Goal: Transaction & Acquisition: Purchase product/service

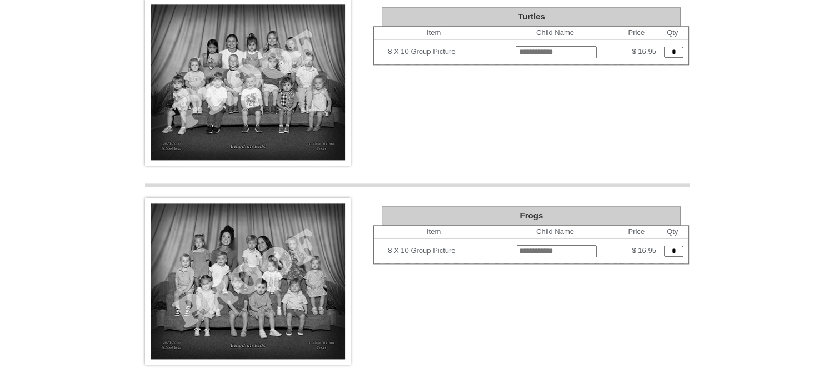
scroll to position [1277, 0]
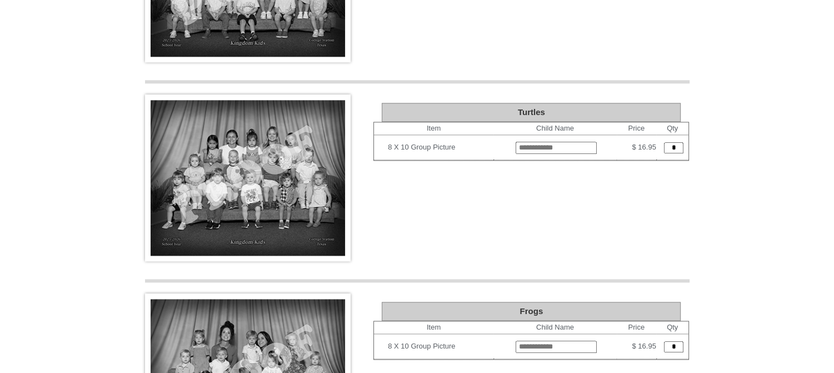
click at [532, 142] on input "text" at bounding box center [556, 148] width 81 height 12
type input "**********"
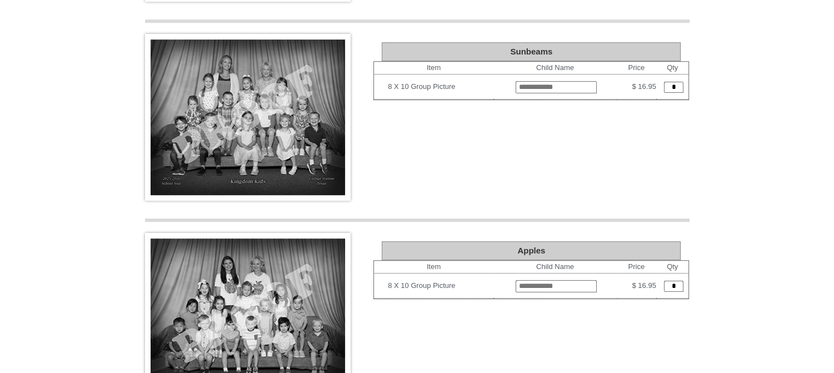
scroll to position [721, 0]
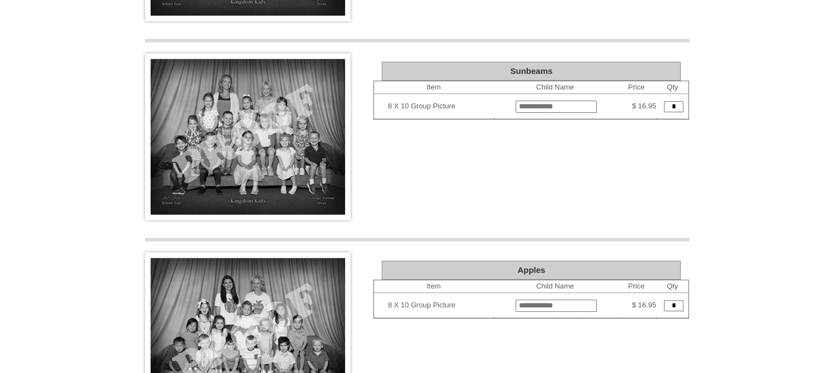
type input "*"
click at [575, 101] on input "text" at bounding box center [556, 107] width 81 height 12
type input "**********"
type input "*"
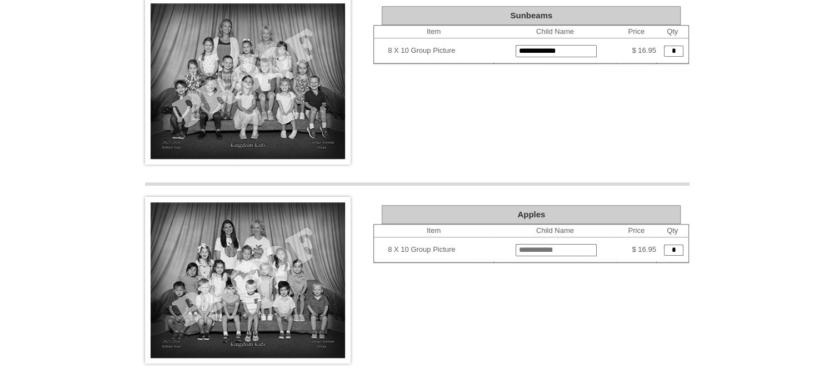
scroll to position [1610, 0]
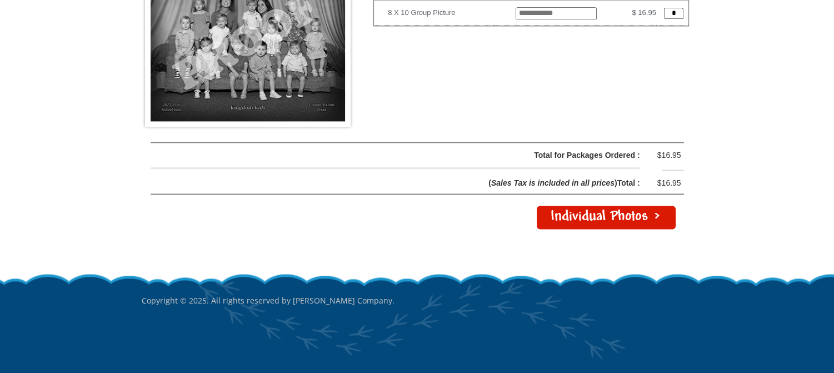
click at [638, 211] on link "Individual Photos >" at bounding box center [606, 217] width 139 height 23
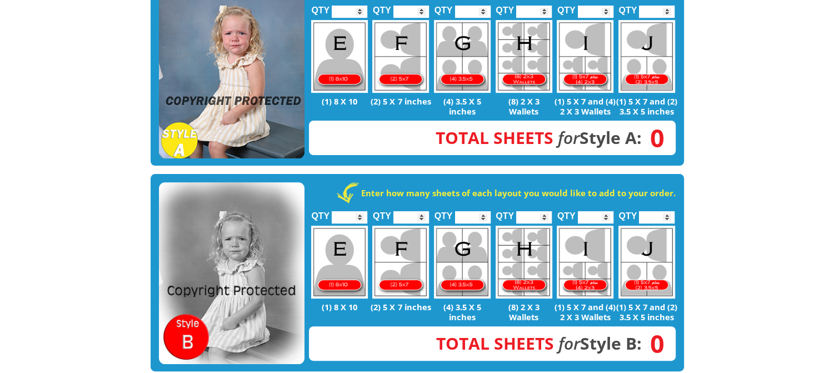
scroll to position [221, 0]
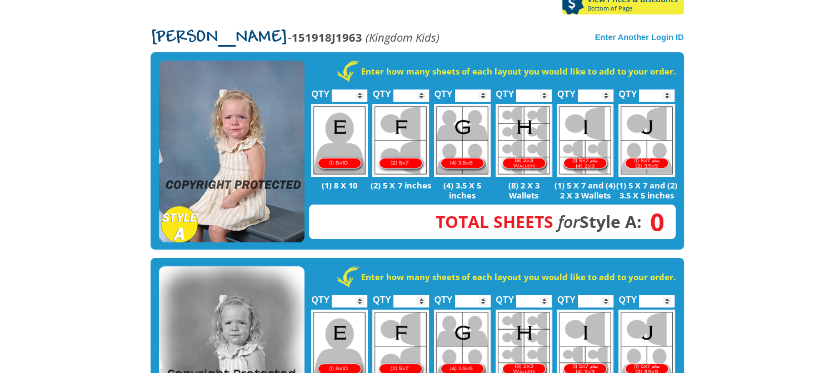
type input "*"
click at [482, 89] on input "*" at bounding box center [473, 95] width 36 height 12
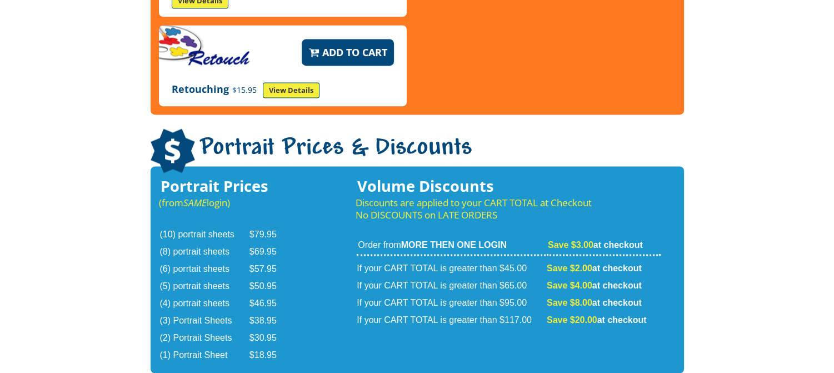
scroll to position [1887, 0]
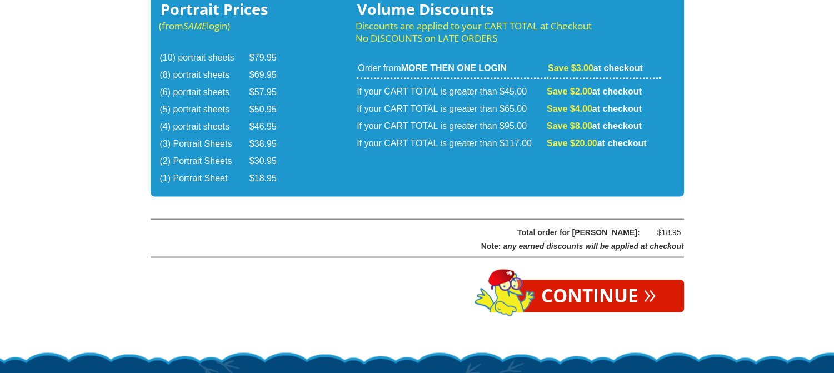
click at [609, 279] on link "Continue »" at bounding box center [598, 295] width 171 height 32
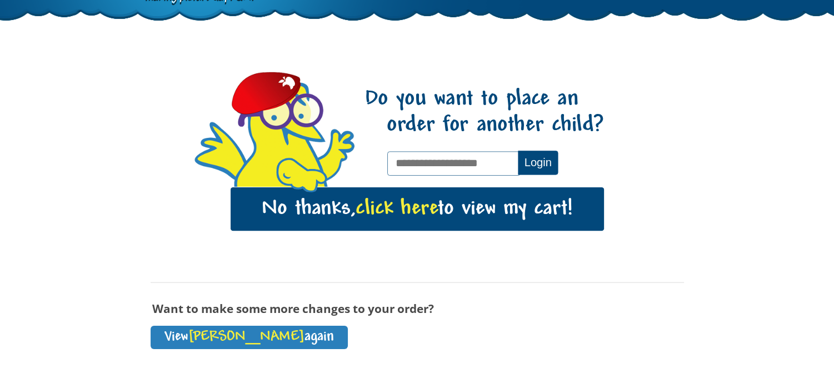
scroll to position [186, 0]
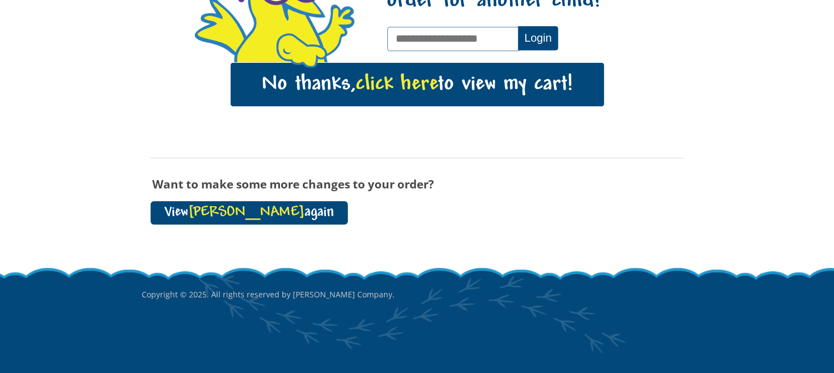
click at [244, 208] on link "View Annie again" at bounding box center [249, 212] width 197 height 23
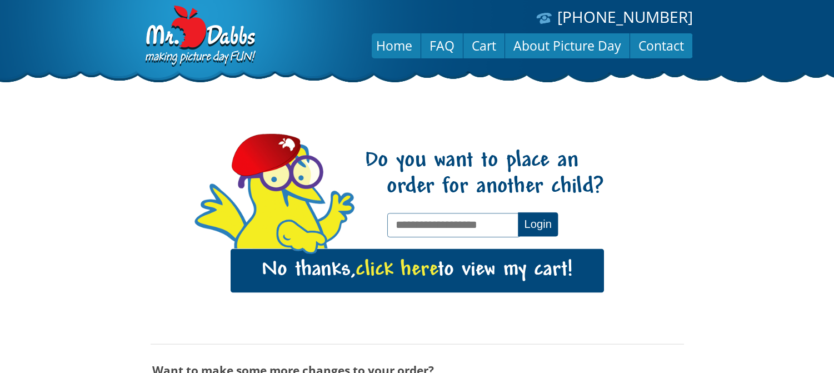
scroll to position [186, 0]
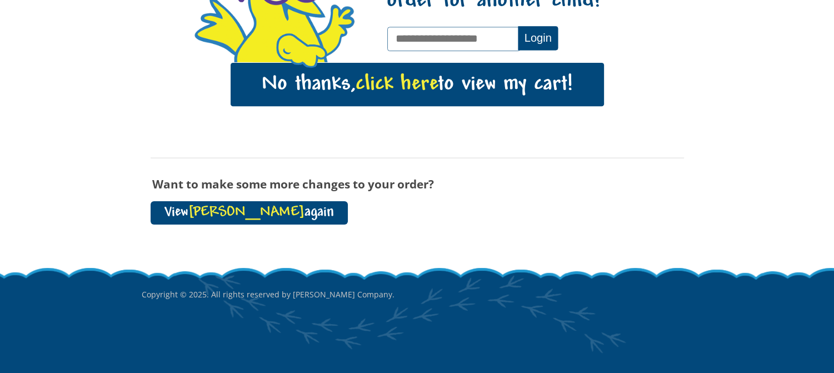
click at [187, 203] on link "View Annie again" at bounding box center [249, 212] width 197 height 23
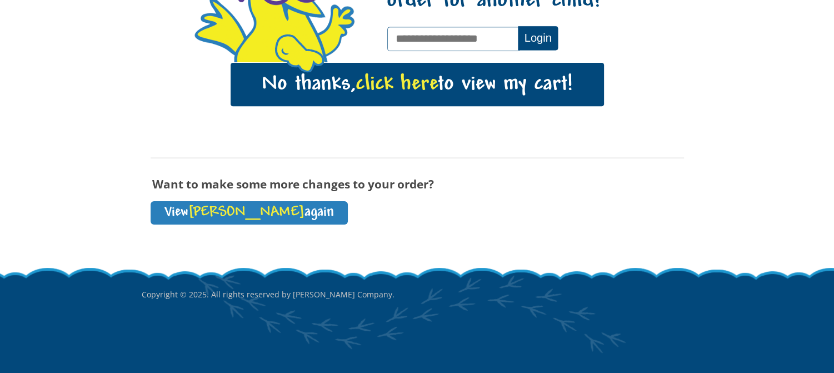
scroll to position [131, 0]
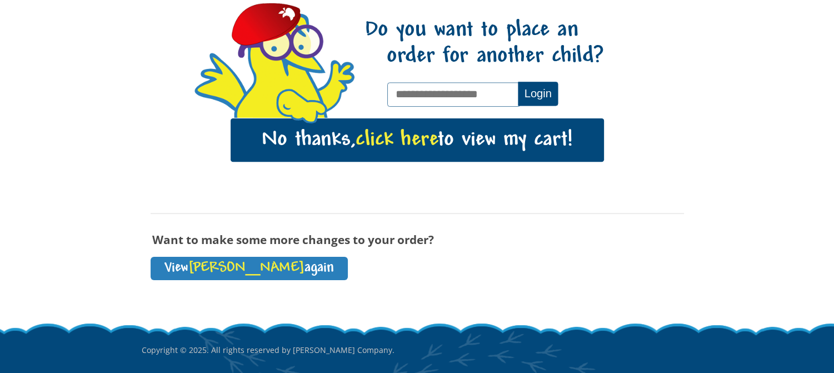
click at [449, 94] on input "text" at bounding box center [453, 94] width 133 height 24
type input "**********"
click at [551, 84] on button "Login" at bounding box center [538, 94] width 40 height 24
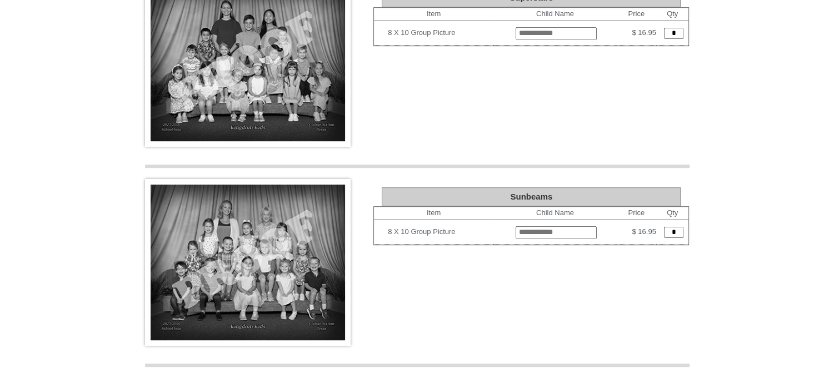
scroll to position [611, 0]
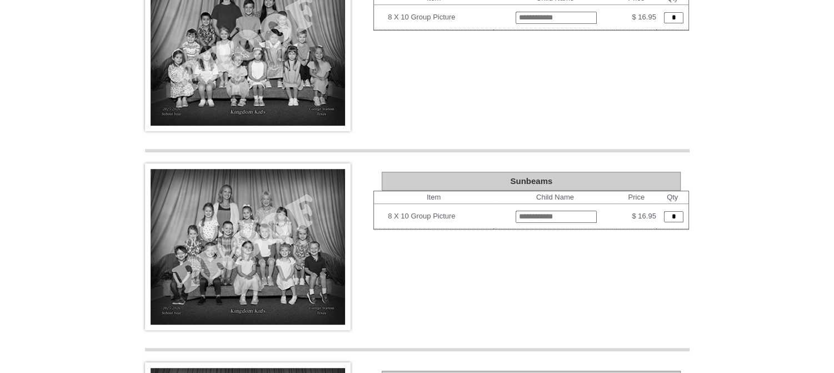
click at [523, 216] on input "text" at bounding box center [556, 217] width 81 height 12
type input "**********"
type input "*"
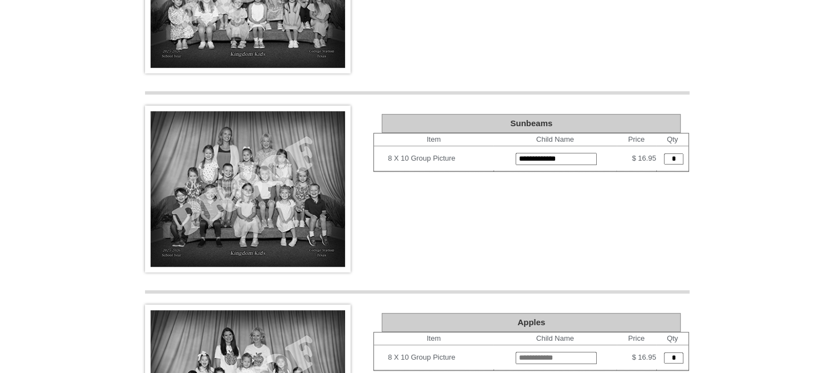
scroll to position [1335, 0]
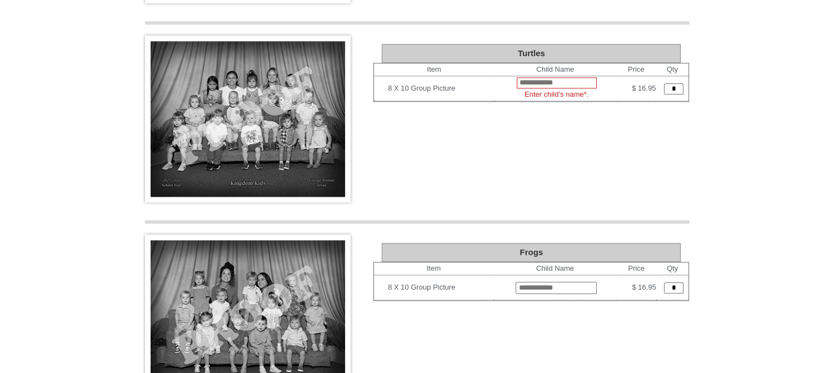
click at [678, 83] on input "*" at bounding box center [673, 88] width 19 height 11
click at [573, 77] on input "text" at bounding box center [557, 82] width 80 height 11
click at [668, 83] on input "*" at bounding box center [673, 88] width 19 height 11
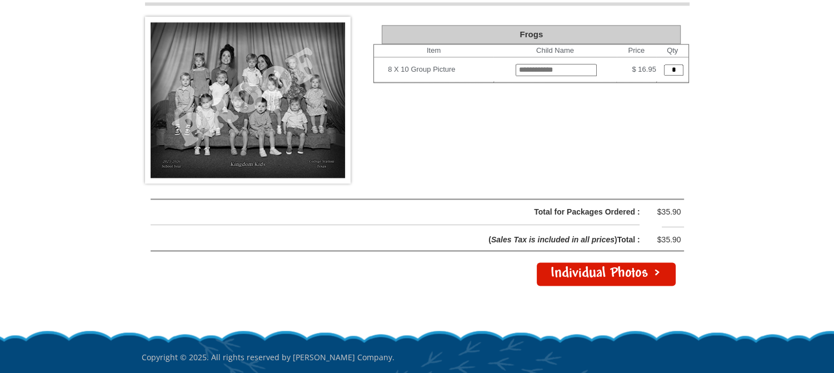
scroll to position [1610, 0]
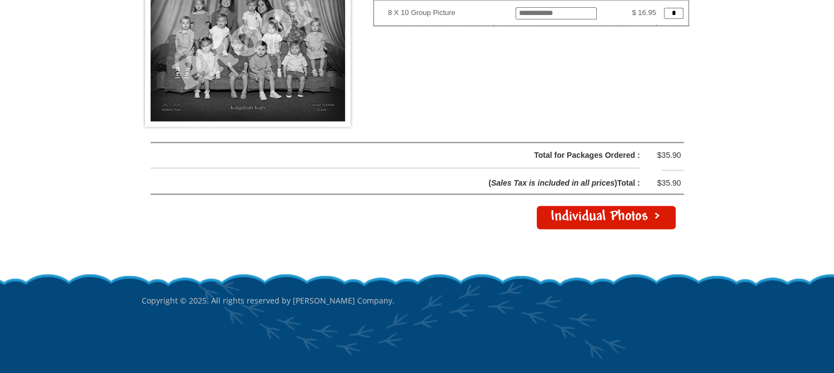
click at [613, 218] on link "Individual Photos >" at bounding box center [606, 217] width 139 height 23
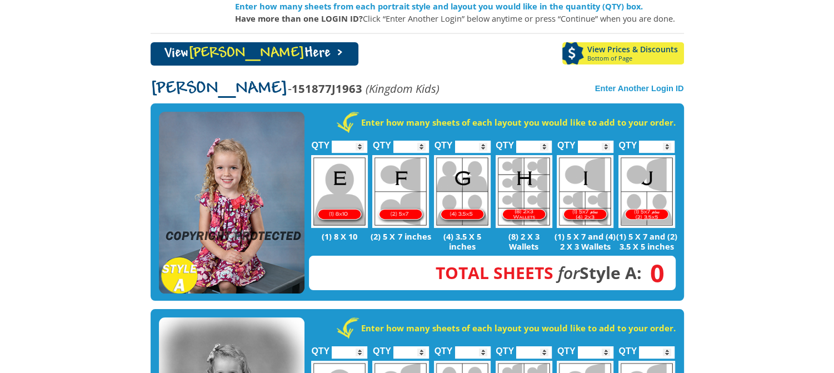
scroll to position [167, 0]
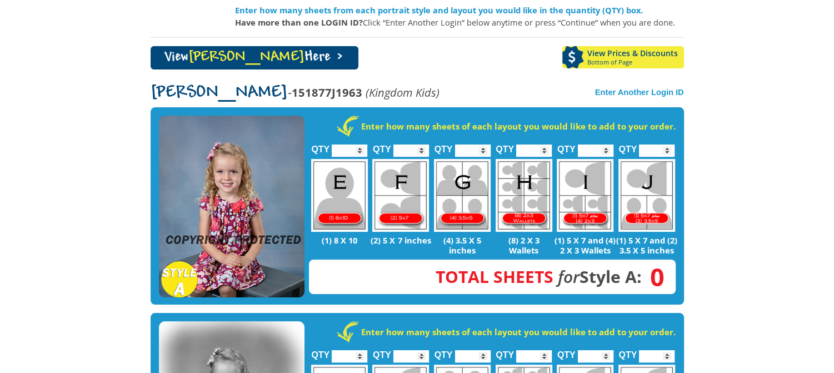
type input "*"
click at [485, 144] on input "*" at bounding box center [473, 150] width 36 height 12
click at [717, 142] on body "[PHONE_NUMBER] Menu Home FAQ Cart About Picture Day Contact Let's select portra…" at bounding box center [417, 19] width 834 height 373
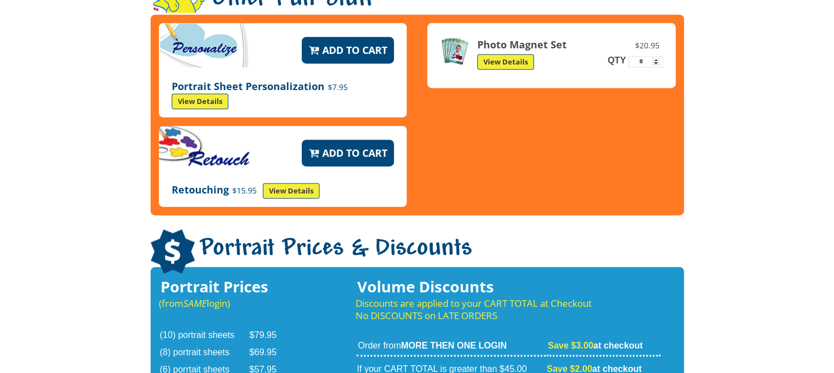
scroll to position [1944, 0]
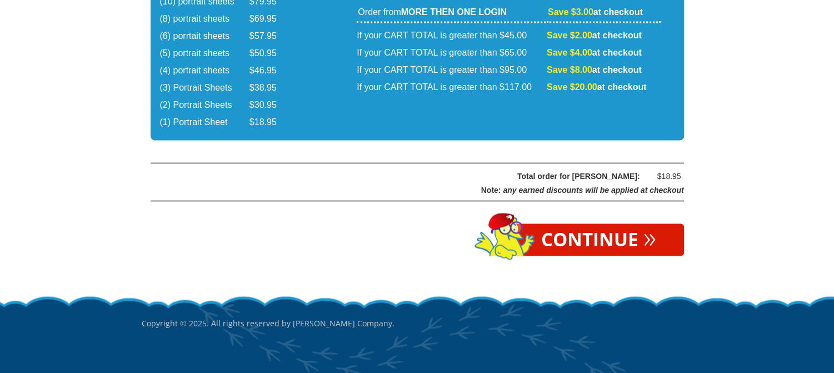
click at [652, 230] on span "»" at bounding box center [649, 236] width 13 height 12
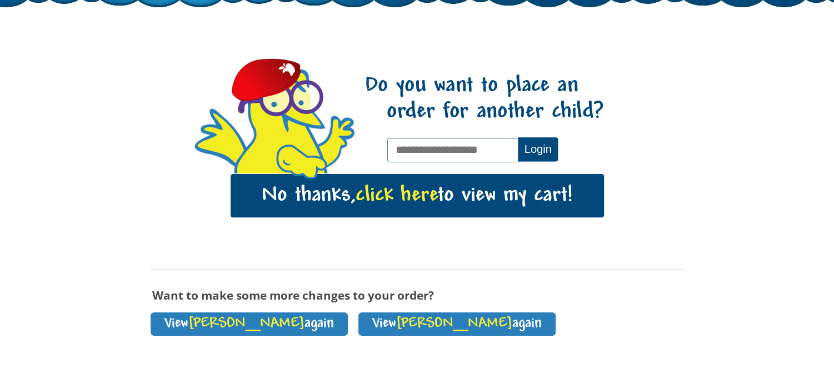
scroll to position [186, 0]
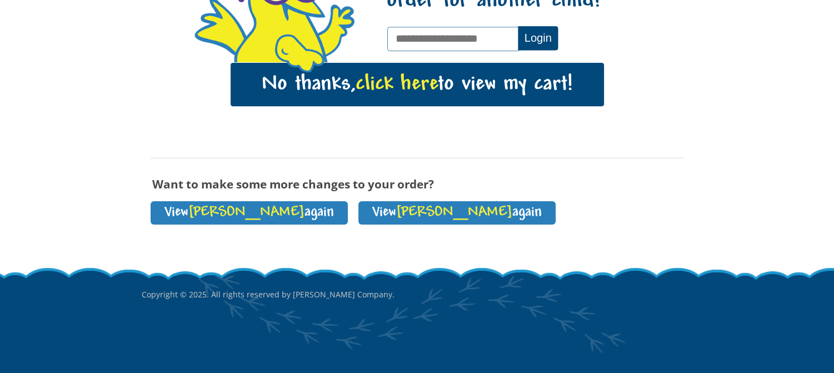
click at [529, 93] on link "No thanks, click here to view my cart!" at bounding box center [417, 84] width 373 height 43
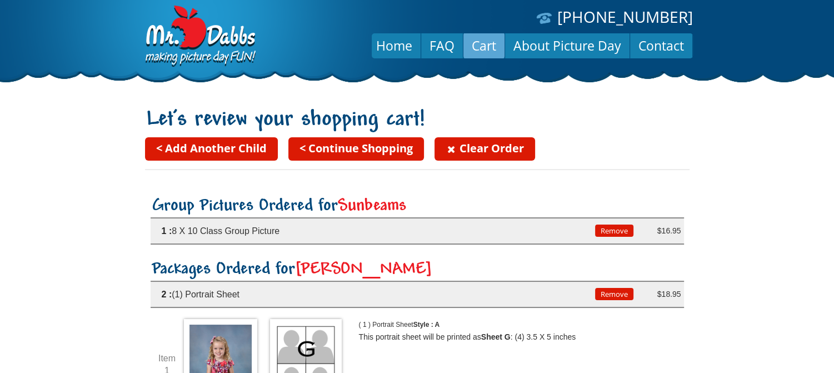
click at [339, 144] on link "< Continue Shopping" at bounding box center [356, 148] width 136 height 23
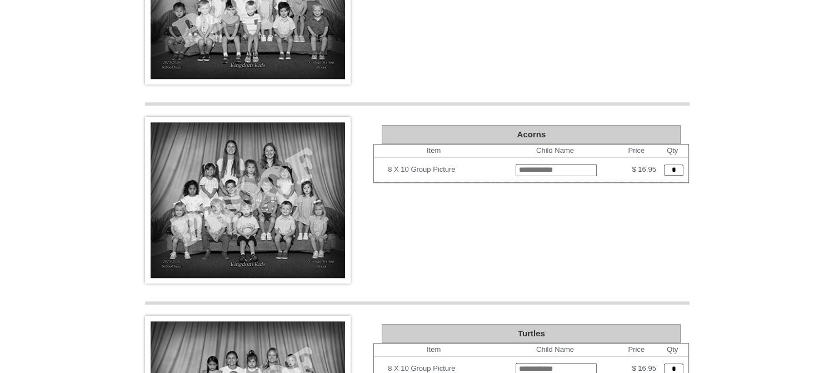
scroll to position [1222, 0]
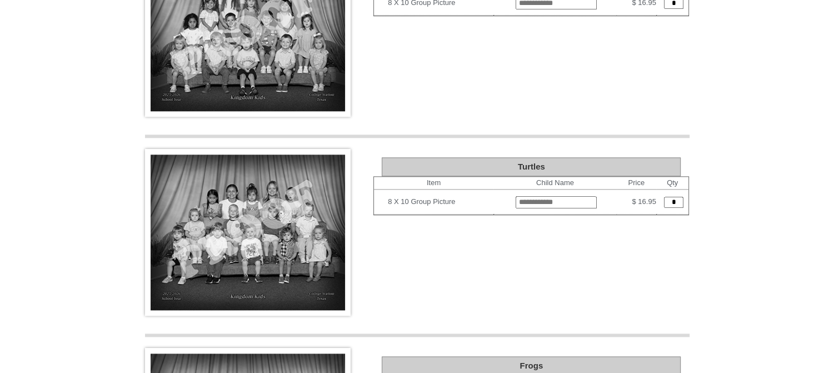
click at [516, 196] on input "text" at bounding box center [556, 202] width 81 height 12
type input "**********"
type input "*"
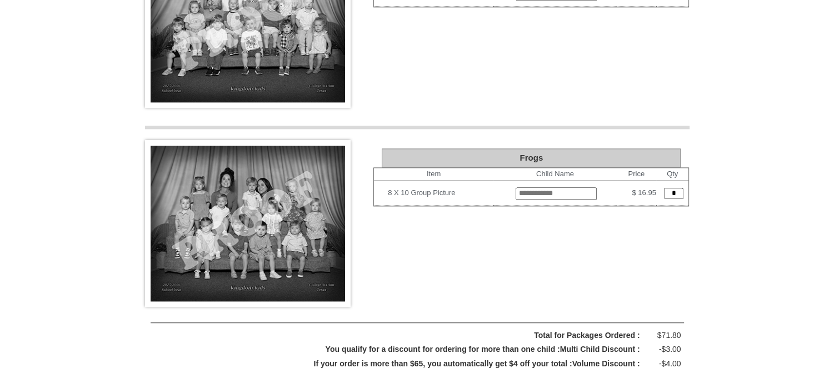
scroll to position [1638, 0]
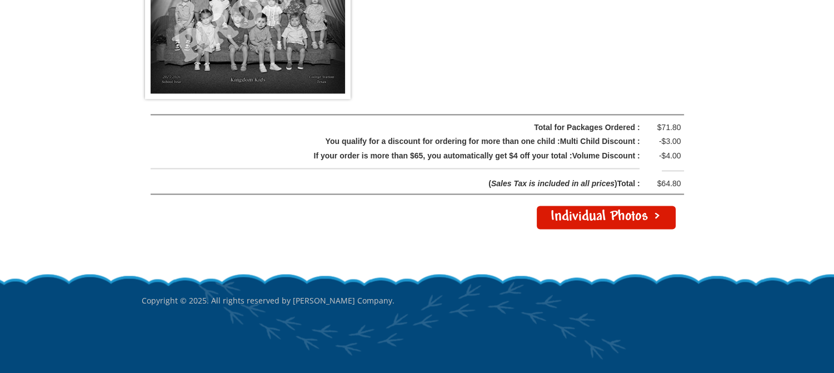
click at [655, 216] on link "Individual Photos >" at bounding box center [606, 217] width 139 height 23
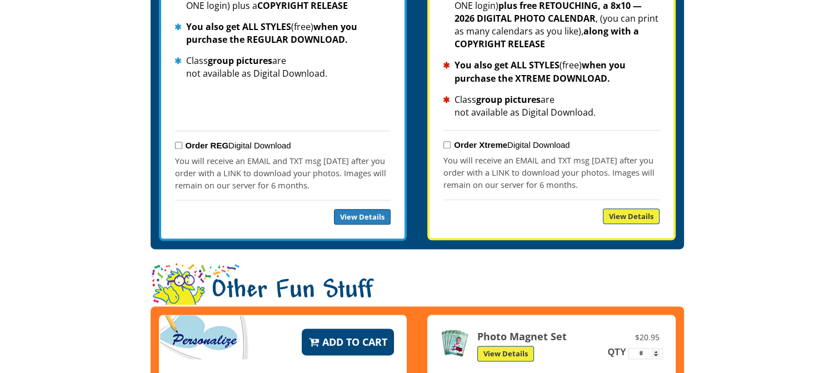
scroll to position [1833, 0]
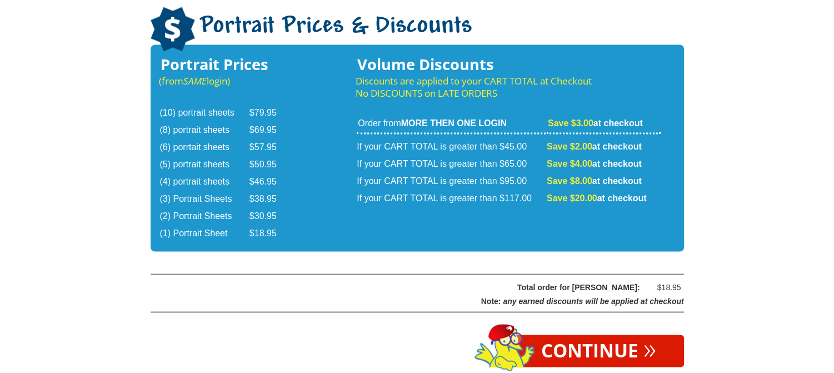
click at [593, 299] on div at bounding box center [417, 321] width 533 height 112
click at [590, 334] on link "Continue »" at bounding box center [598, 350] width 171 height 32
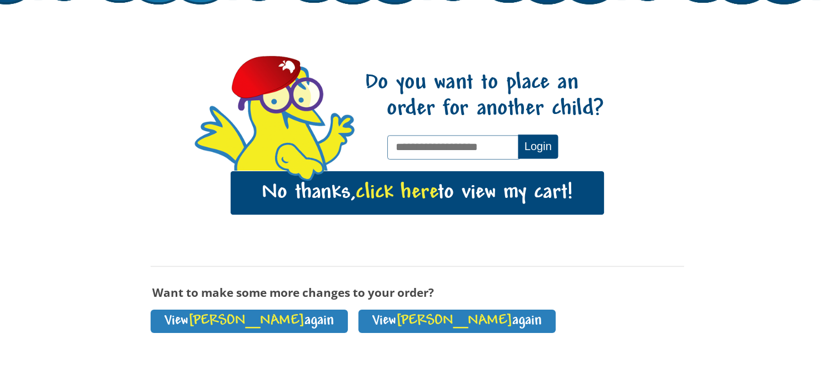
scroll to position [167, 0]
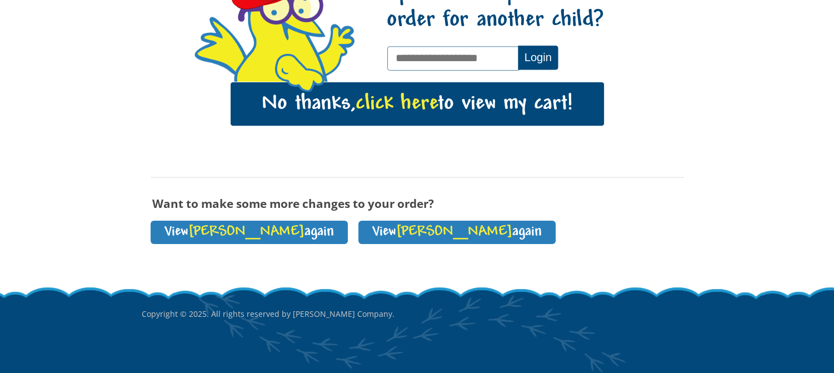
click at [373, 103] on span "click here" at bounding box center [397, 103] width 82 height 23
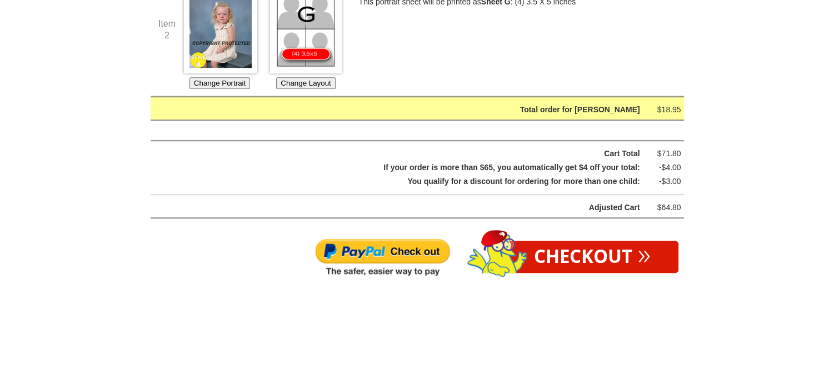
scroll to position [611, 0]
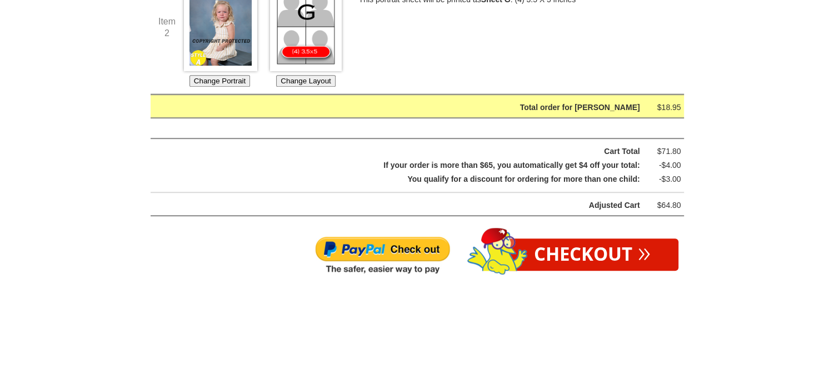
click at [564, 241] on link "Checkout »" at bounding box center [592, 254] width 172 height 32
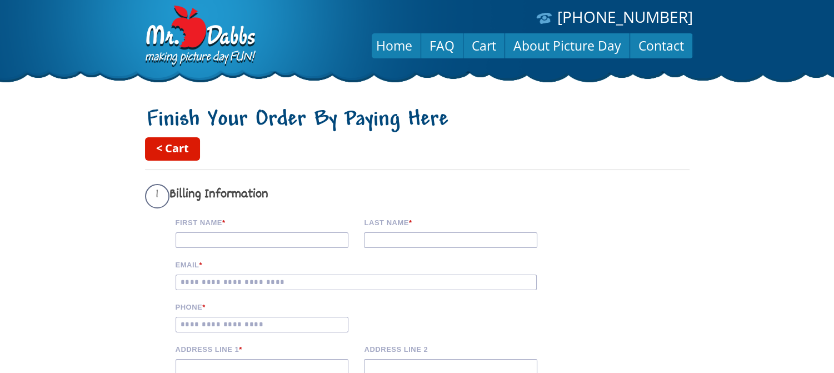
click at [187, 152] on link "< Cart" at bounding box center [172, 148] width 55 height 23
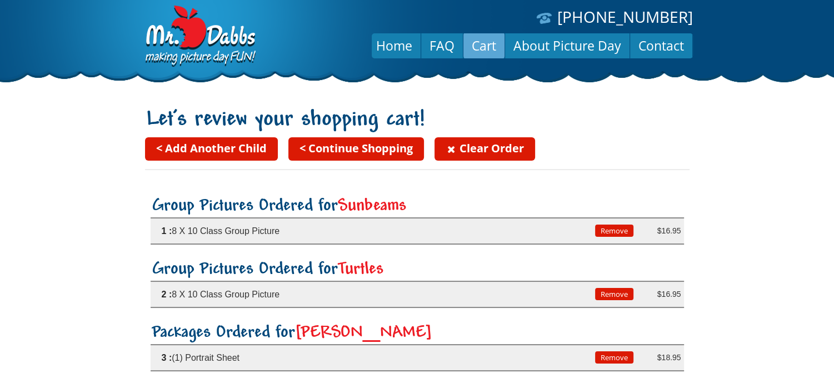
click at [612, 230] on button "Remove" at bounding box center [614, 230] width 38 height 12
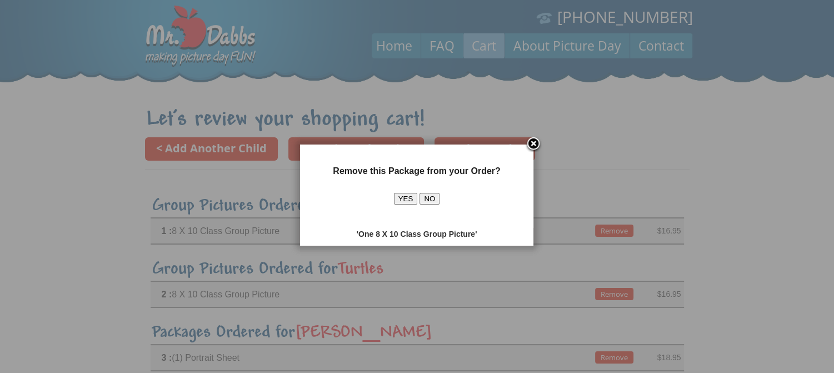
click at [403, 199] on button "YES" at bounding box center [406, 199] width 24 height 12
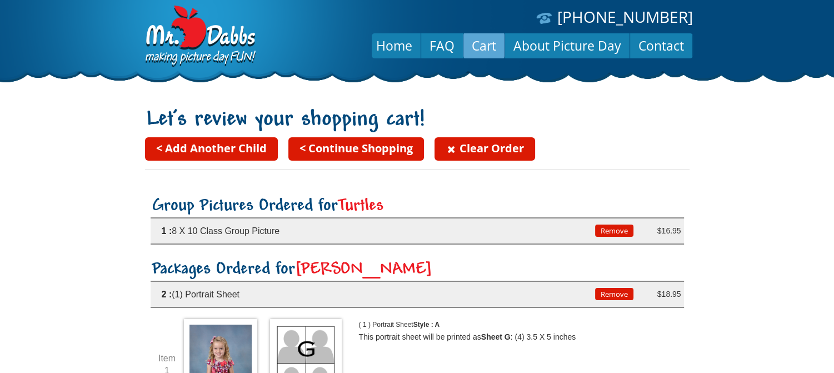
click at [619, 233] on button "Remove" at bounding box center [614, 230] width 38 height 12
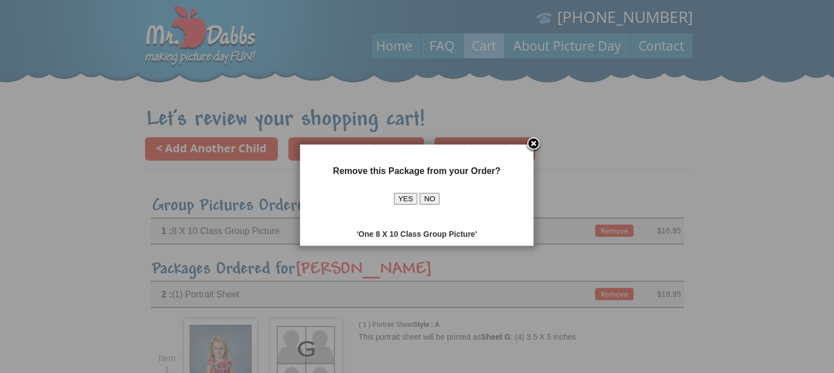
click at [393, 200] on div "Remove this Package from your Order? YES NO" at bounding box center [417, 195] width 222 height 56
drag, startPoint x: 396, startPoint y: 197, endPoint x: 578, endPoint y: 204, distance: 182.3
click at [397, 197] on button "YES" at bounding box center [406, 199] width 24 height 12
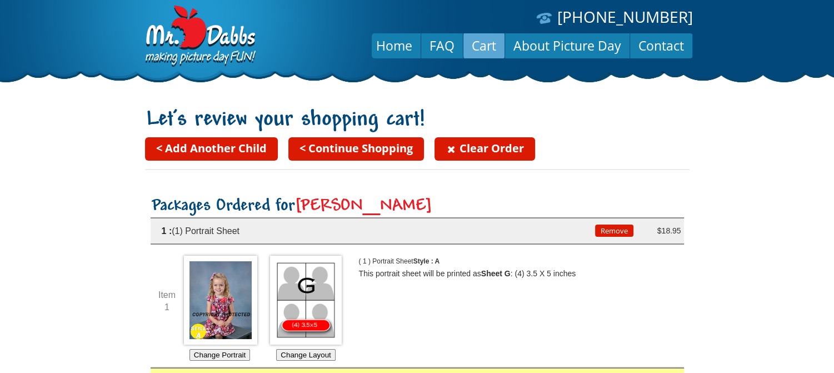
click at [609, 226] on button "Remove" at bounding box center [614, 230] width 38 height 12
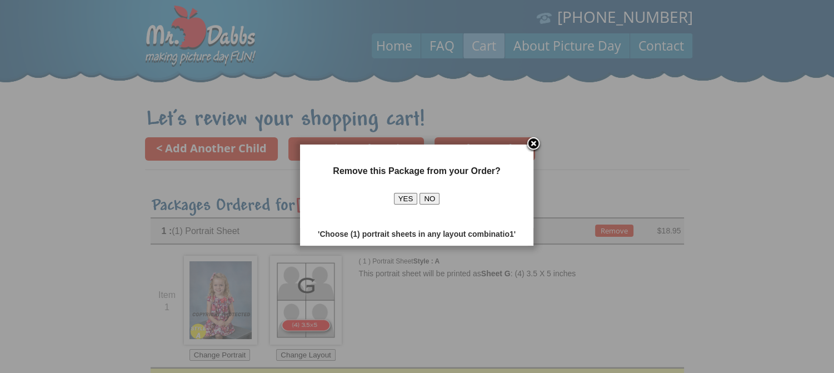
click at [402, 196] on button "YES" at bounding box center [406, 199] width 24 height 12
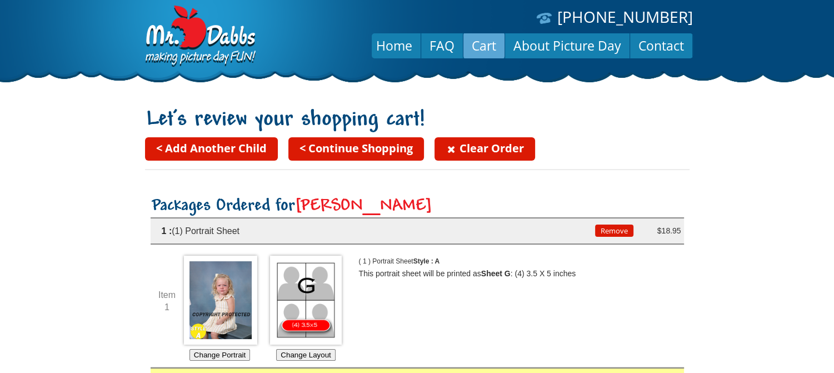
click at [498, 144] on link "Clear Order" at bounding box center [484, 148] width 101 height 23
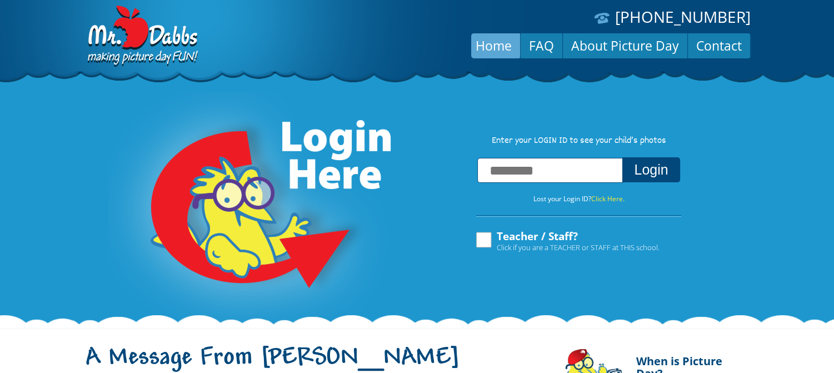
click at [483, 239] on label "Teacher / Staff? Click if you are a TEACHER or STAFF at THIS school." at bounding box center [566, 241] width 185 height 21
click at [558, 174] on input "text" at bounding box center [550, 170] width 146 height 25
type input "**********"
click at [654, 175] on button "Login" at bounding box center [650, 169] width 57 height 25
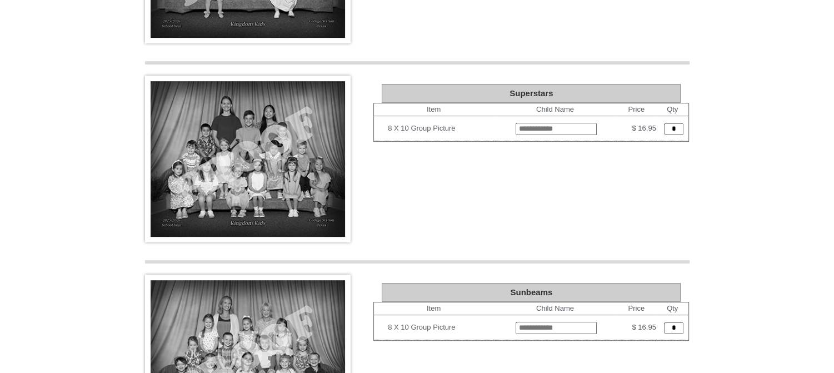
scroll to position [611, 0]
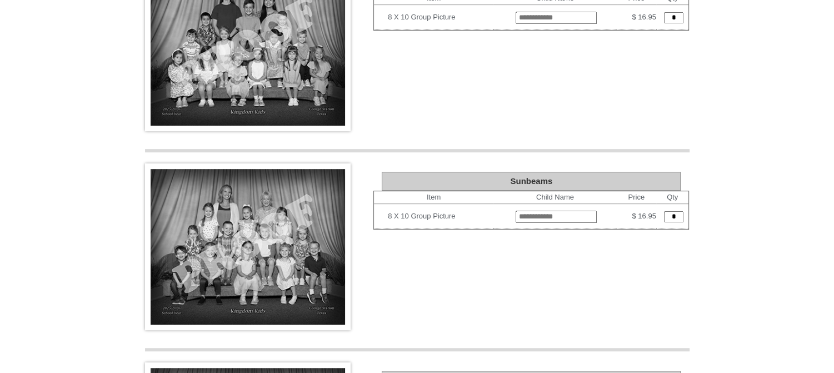
click at [516, 214] on input "text" at bounding box center [556, 217] width 81 height 12
type input "**********"
type input "*"
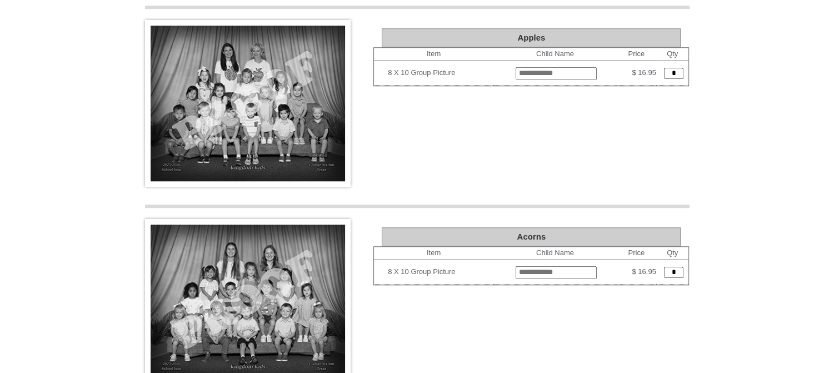
scroll to position [680, 0]
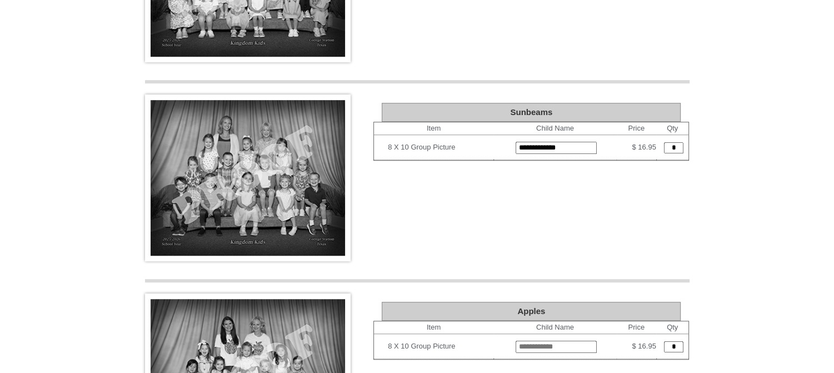
click at [679, 146] on input "*" at bounding box center [673, 147] width 19 height 11
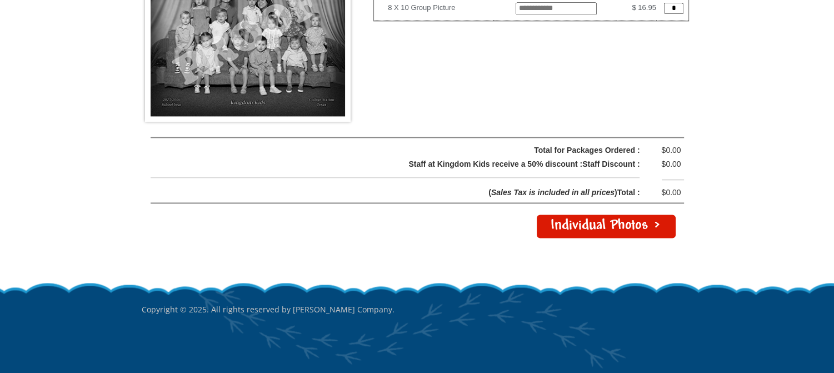
scroll to position [1624, 0]
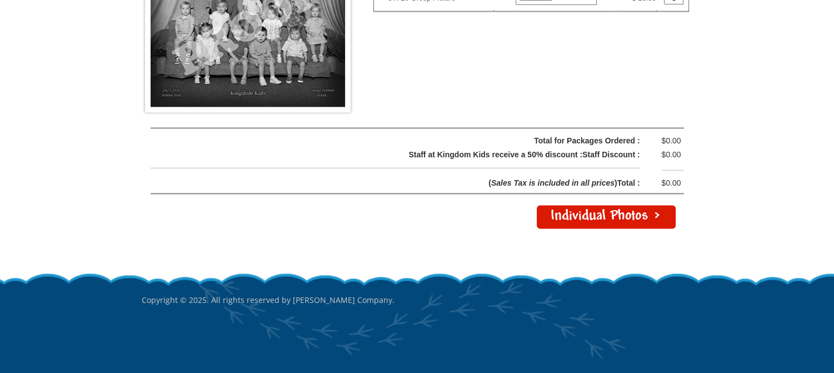
click at [651, 214] on link "Individual Photos >" at bounding box center [606, 216] width 139 height 23
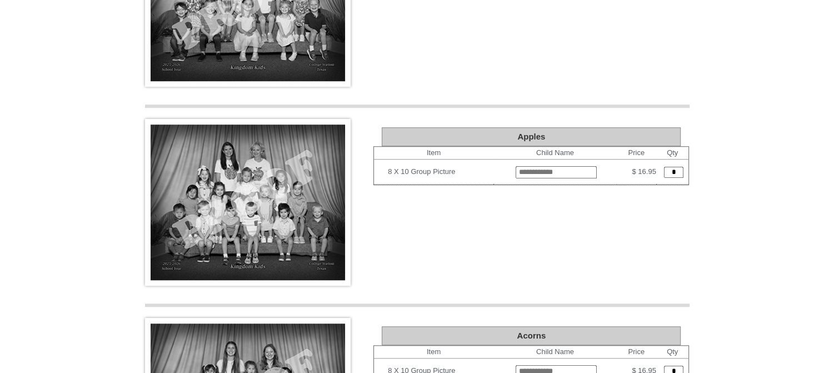
scroll to position [735, 0]
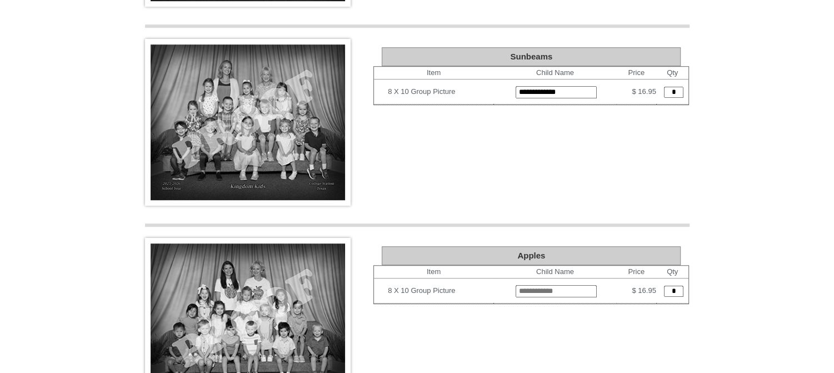
drag, startPoint x: 539, startPoint y: 87, endPoint x: 367, endPoint y: 112, distance: 174.6
click at [367, 112] on div "Group Photos for Kingdom Kids Individual Photos > Bumblebees Item Child Name Pr…" at bounding box center [417, 242] width 544 height 1750
click at [678, 88] on input "*" at bounding box center [673, 92] width 19 height 11
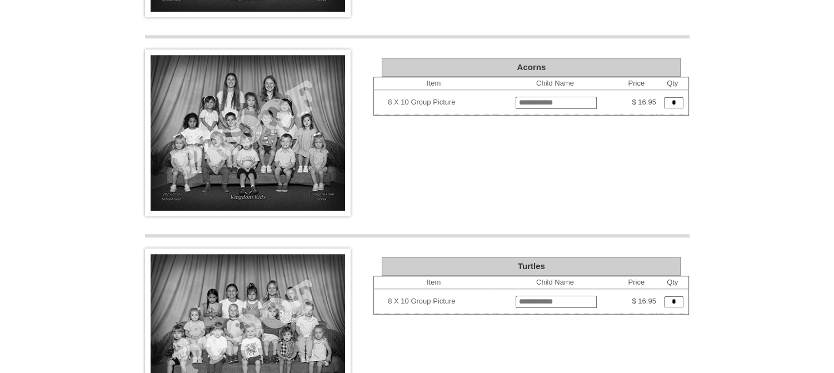
scroll to position [1124, 0]
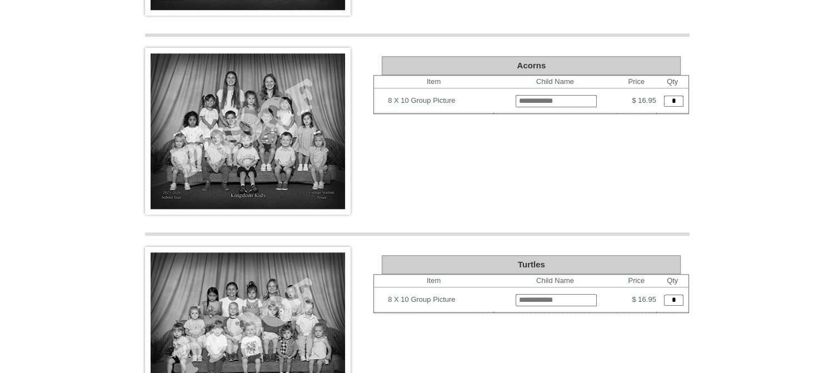
click at [516, 294] on input "text" at bounding box center [556, 300] width 81 height 12
type input "**********"
type input "*"
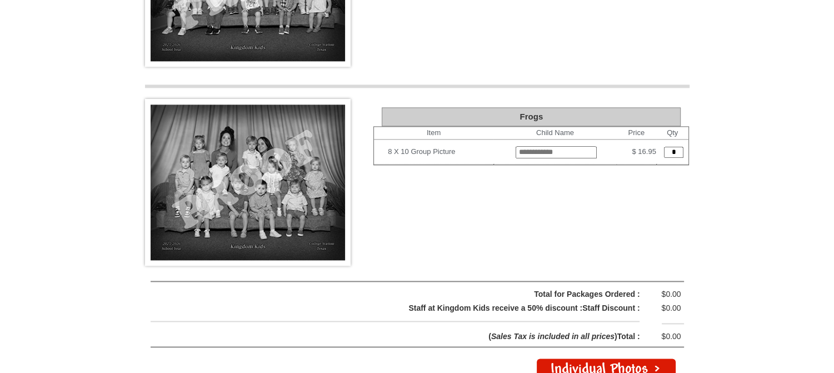
scroll to position [1596, 0]
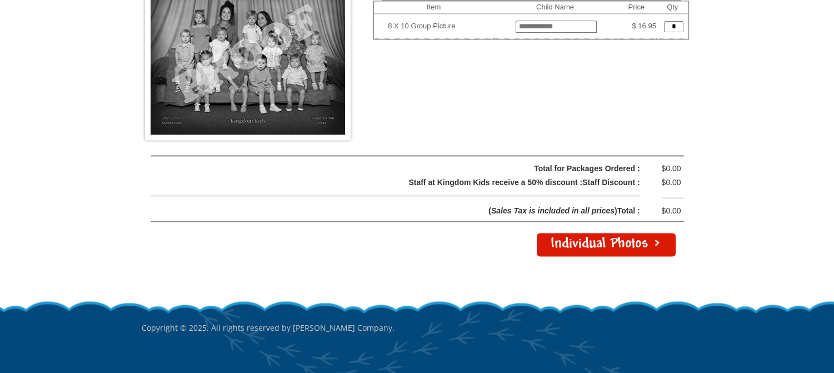
click at [649, 236] on link "Individual Photos >" at bounding box center [606, 244] width 139 height 23
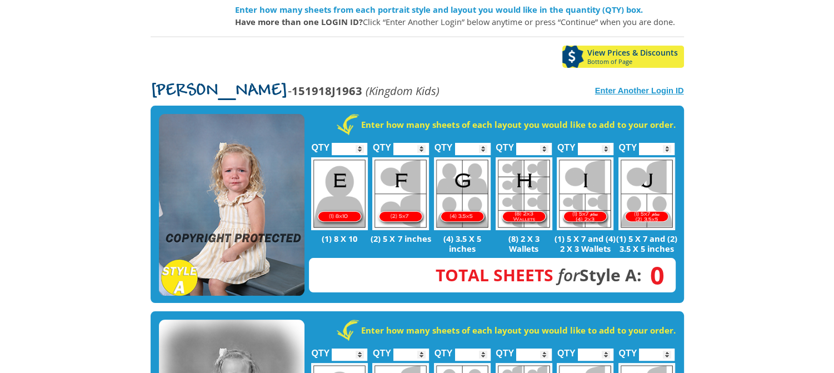
scroll to position [222, 0]
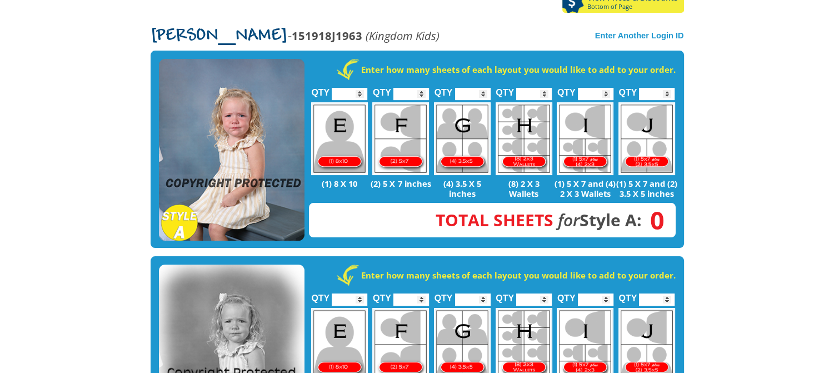
type input "*"
click at [483, 88] on input "*" at bounding box center [473, 94] width 36 height 12
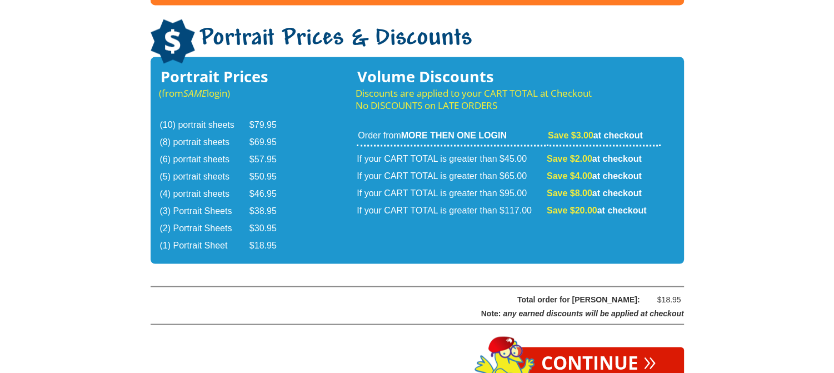
scroll to position [1889, 0]
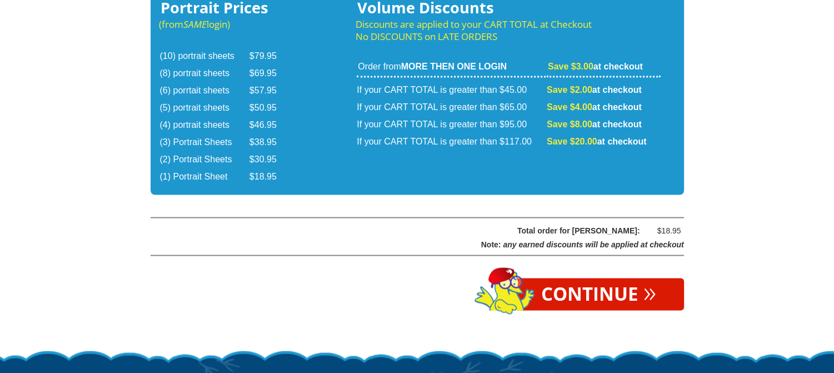
click at [619, 278] on link "Continue »" at bounding box center [598, 294] width 171 height 32
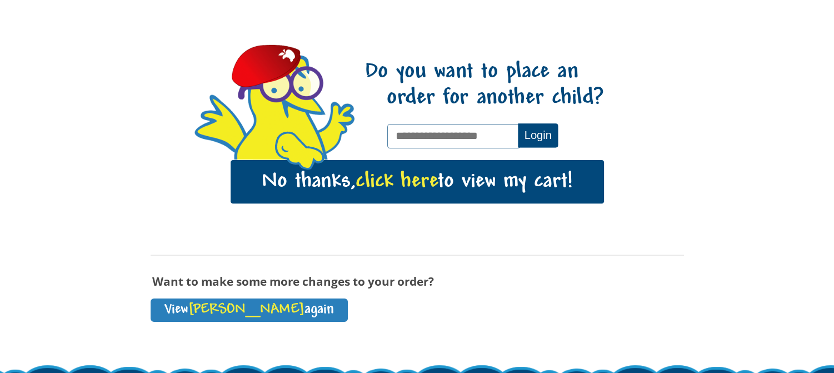
scroll to position [167, 0]
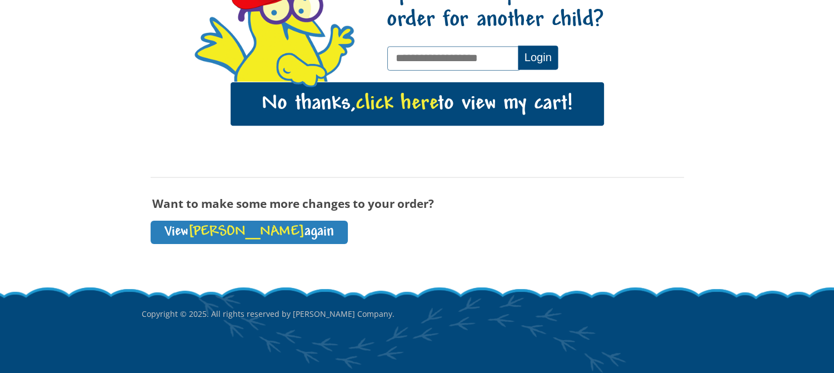
click at [449, 54] on input "text" at bounding box center [453, 58] width 133 height 24
type input "**********"
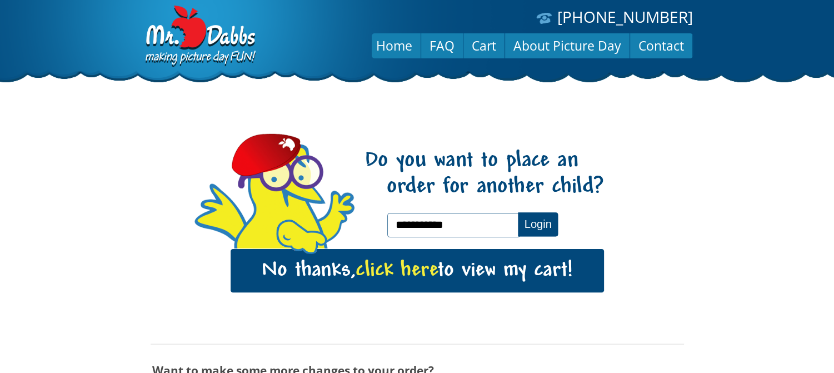
scroll to position [111, 0]
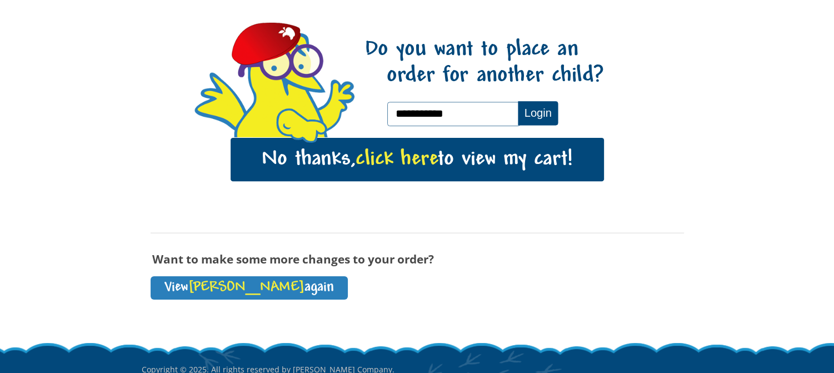
click at [534, 107] on button "Login" at bounding box center [538, 113] width 40 height 24
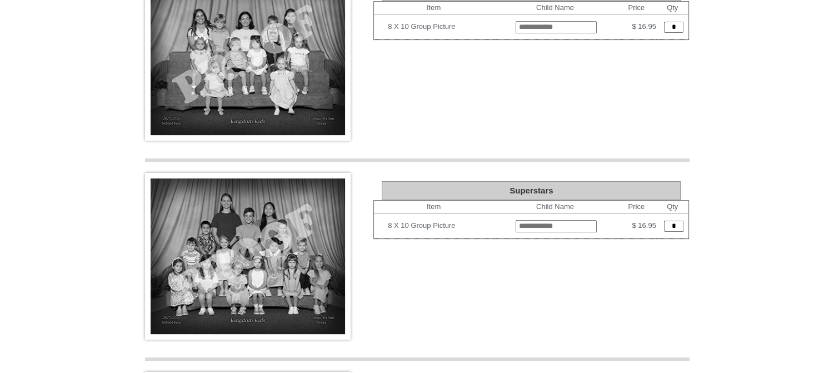
scroll to position [555, 0]
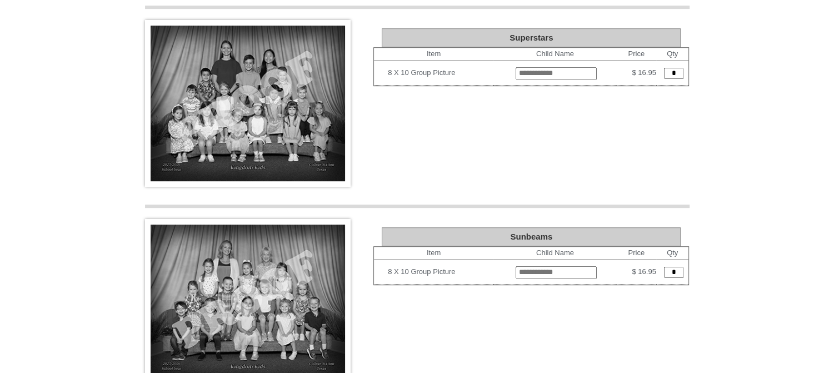
click at [516, 268] on input "text" at bounding box center [556, 272] width 81 height 12
type input "**********"
type input "*"
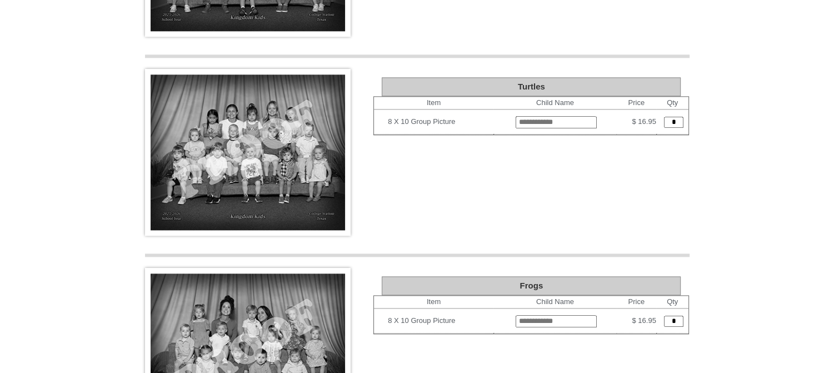
scroll to position [1613, 0]
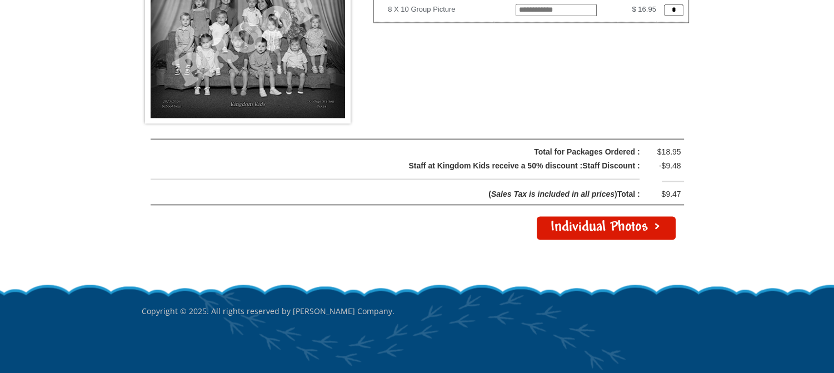
click at [591, 220] on link "Individual Photos >" at bounding box center [606, 227] width 139 height 23
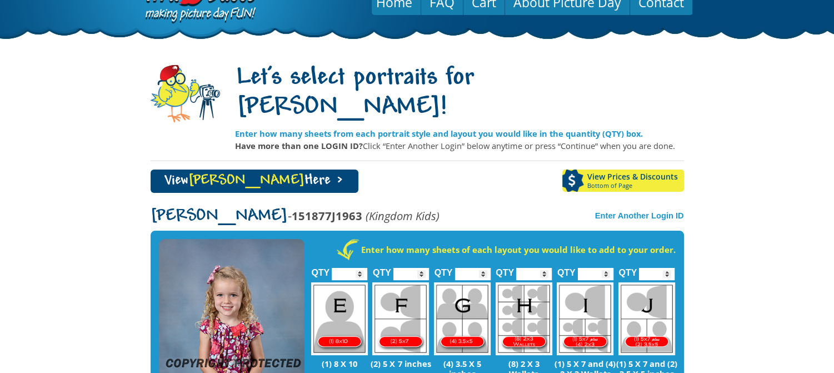
scroll to position [111, 0]
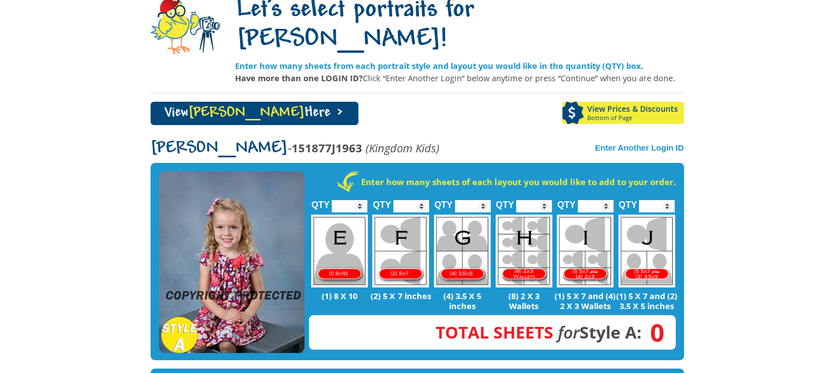
type input "*"
click at [484, 200] on input "*" at bounding box center [473, 206] width 36 height 12
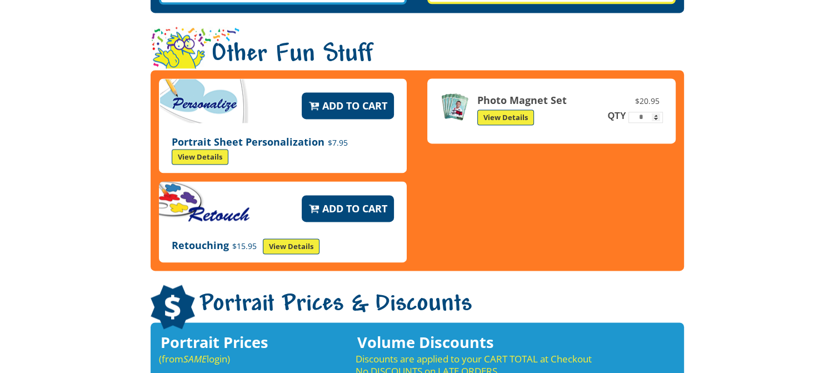
scroll to position [1889, 0]
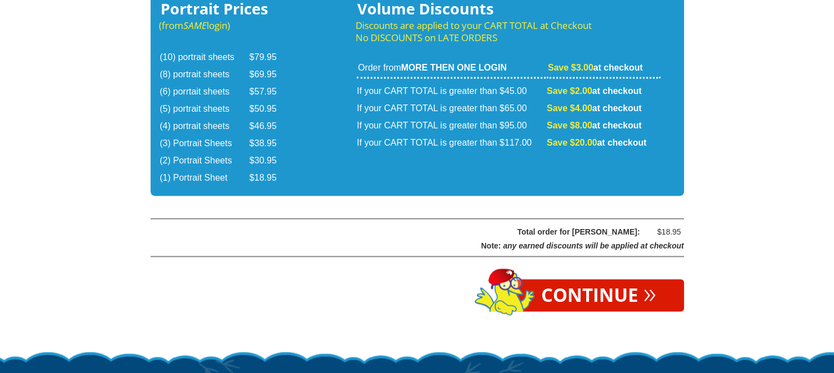
click at [609, 279] on link "Continue »" at bounding box center [598, 295] width 171 height 32
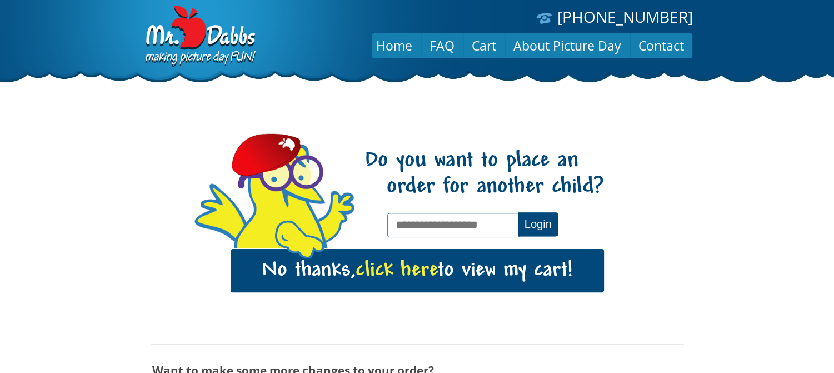
click at [473, 282] on link "No thanks, click here to view my cart!" at bounding box center [417, 270] width 373 height 43
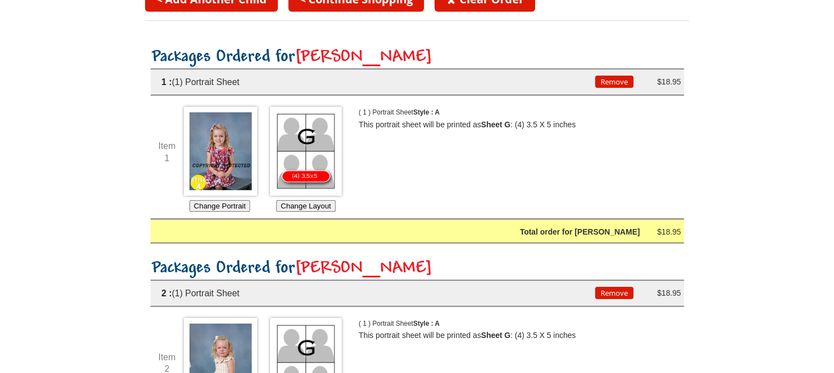
scroll to position [56, 0]
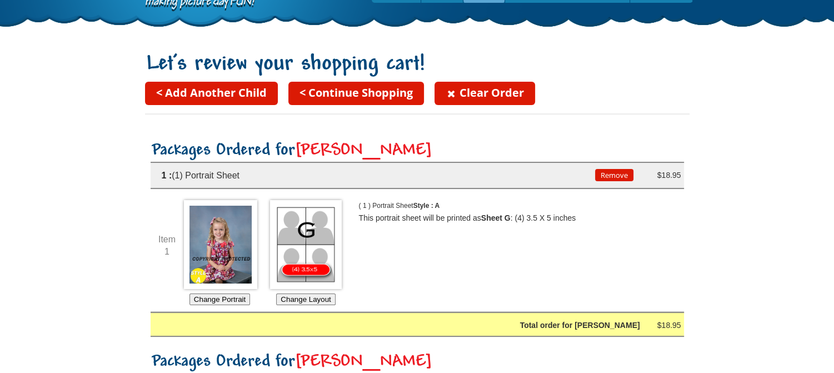
click at [349, 86] on link "< Continue Shopping" at bounding box center [356, 93] width 136 height 23
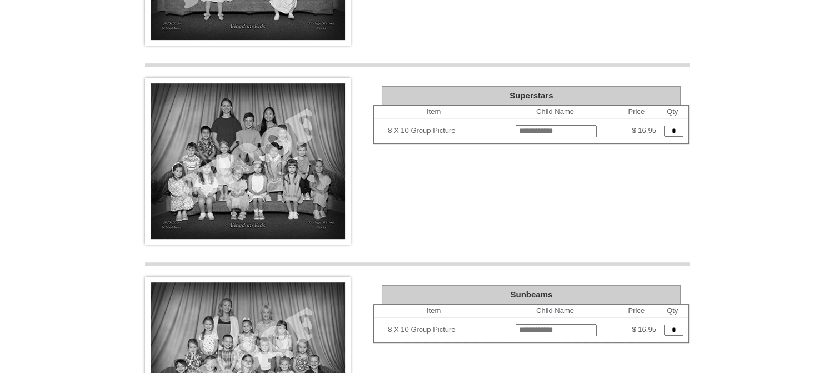
scroll to position [500, 0]
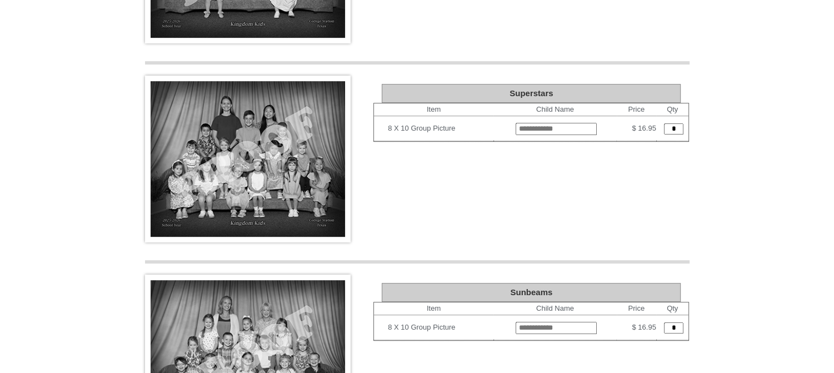
click at [519, 324] on input "text" at bounding box center [556, 328] width 81 height 12
type input "**********"
type input "*"
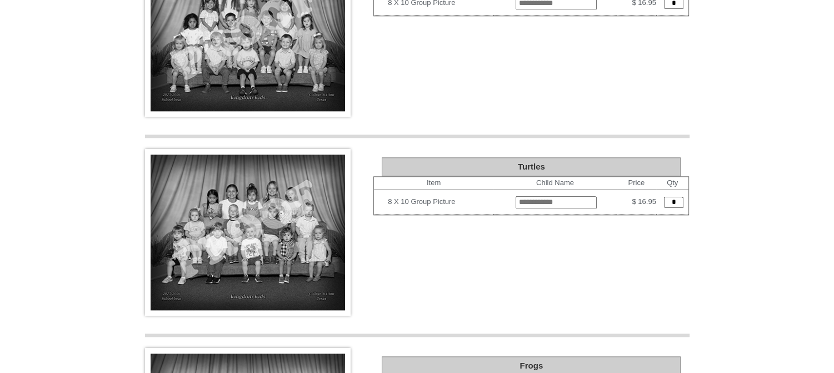
scroll to position [1224, 0]
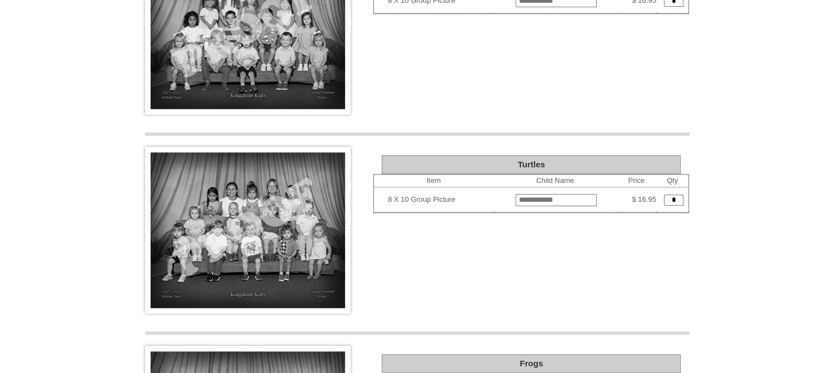
click at [516, 194] on input "text" at bounding box center [556, 200] width 81 height 12
type input "**********"
type input "*"
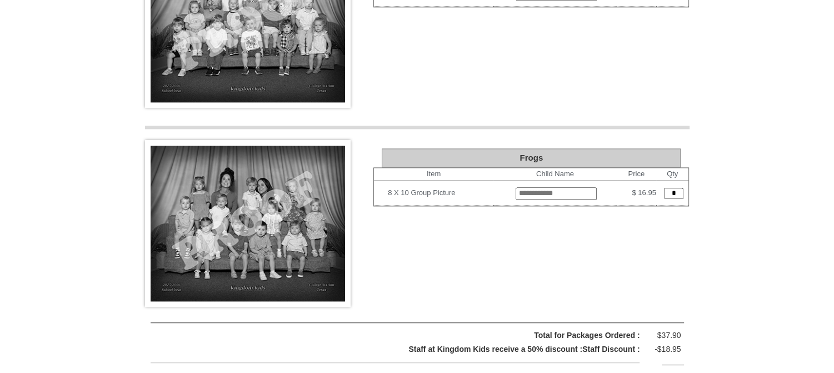
scroll to position [1541, 0]
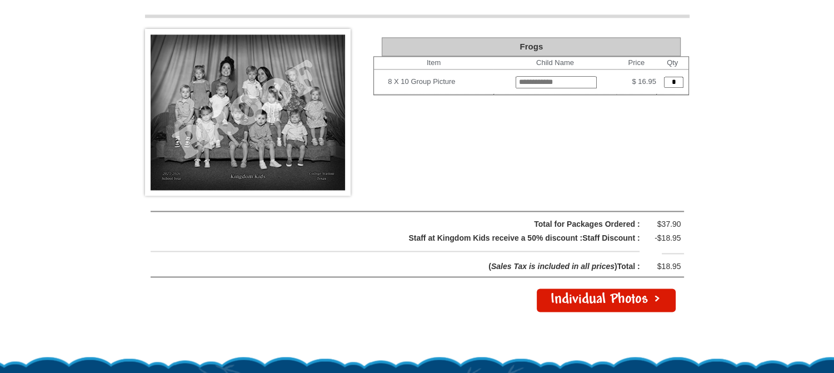
click at [619, 302] on link "Individual Photos >" at bounding box center [606, 299] width 139 height 23
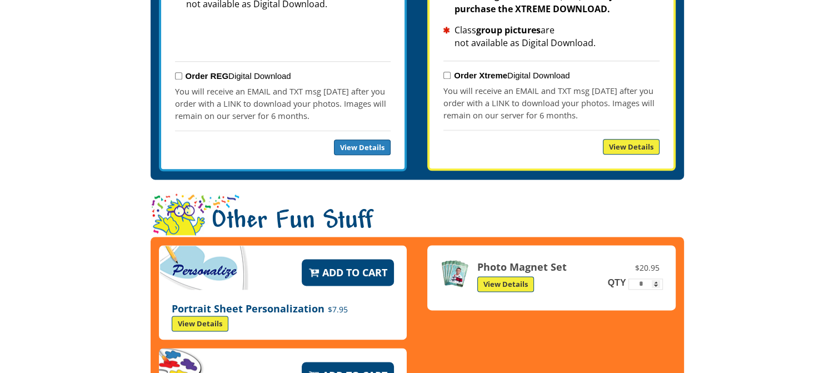
scroll to position [1944, 0]
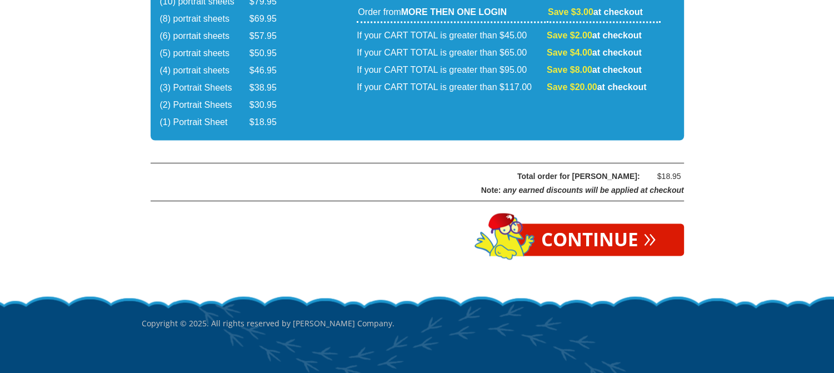
click at [647, 230] on span "»" at bounding box center [649, 236] width 13 height 12
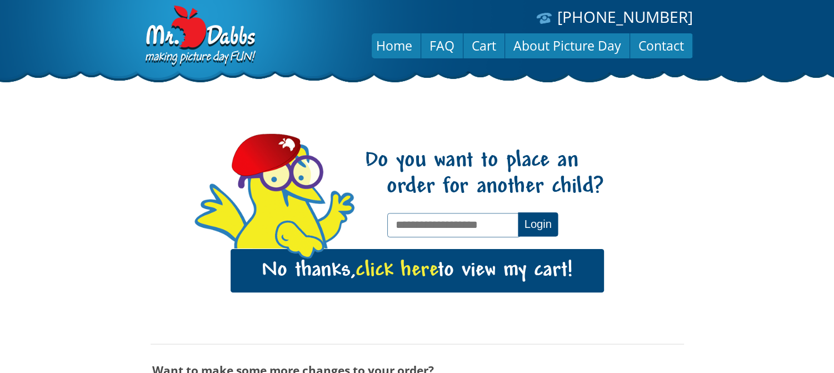
click at [553, 276] on link "No thanks, click here to view my cart!" at bounding box center [417, 270] width 373 height 43
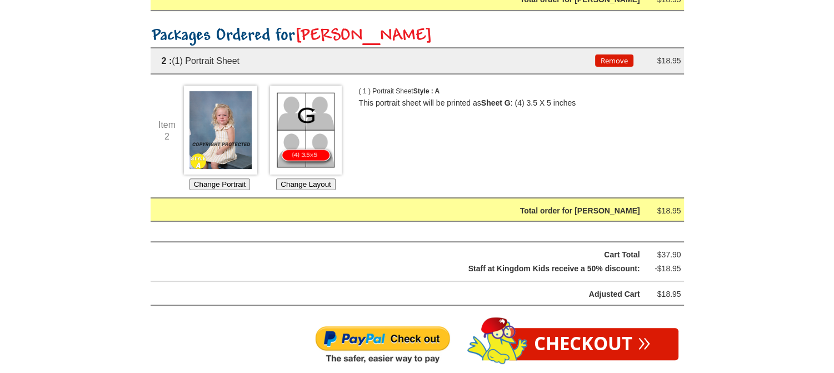
scroll to position [389, 0]
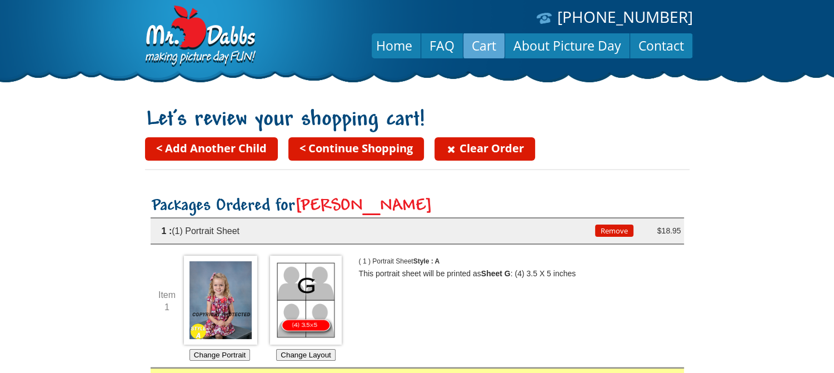
click at [356, 143] on link "< Continue Shopping" at bounding box center [356, 148] width 136 height 23
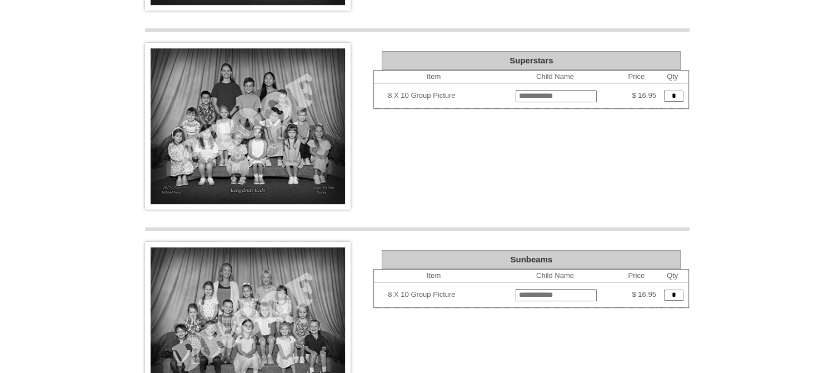
scroll to position [555, 0]
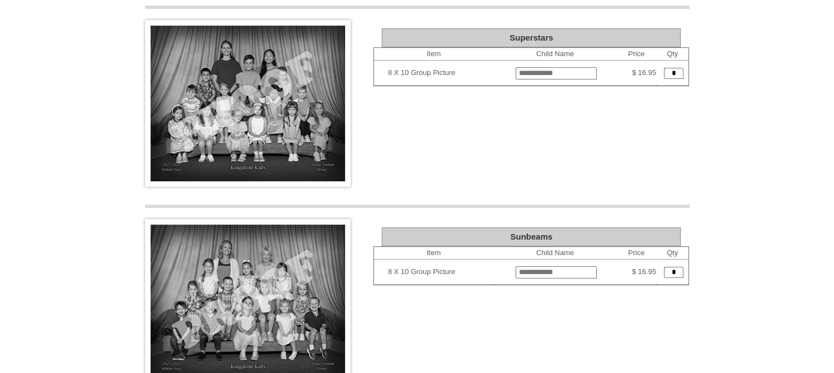
click at [516, 266] on input "text" at bounding box center [556, 272] width 81 height 12
type input "**********"
type input "*"
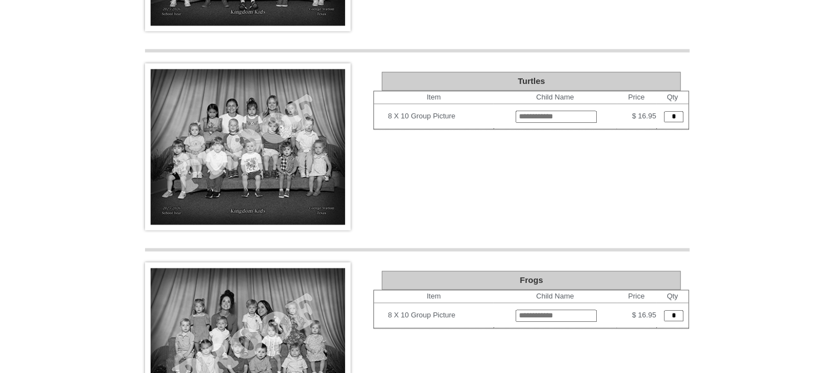
scroll to position [1291, 0]
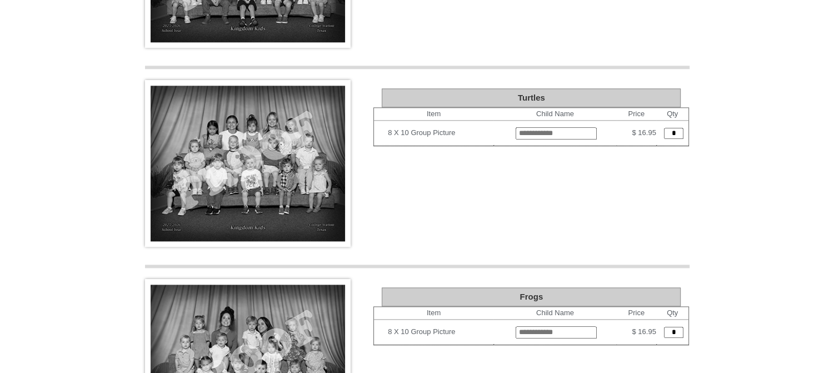
click at [516, 127] on input "text" at bounding box center [556, 133] width 81 height 12
type input "**********"
type input "*"
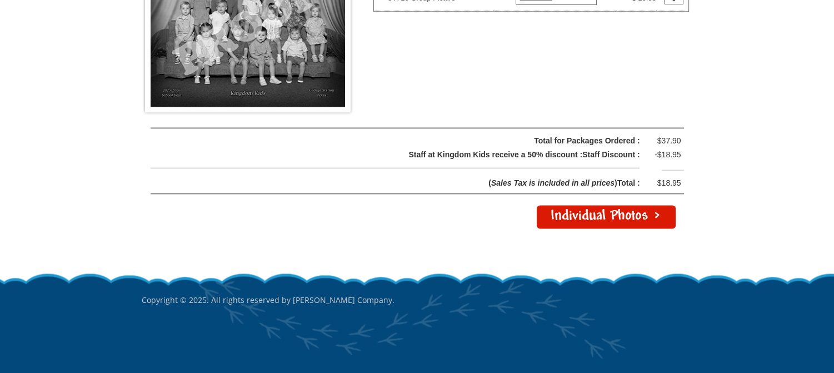
click at [618, 210] on link "Individual Photos >" at bounding box center [606, 216] width 139 height 23
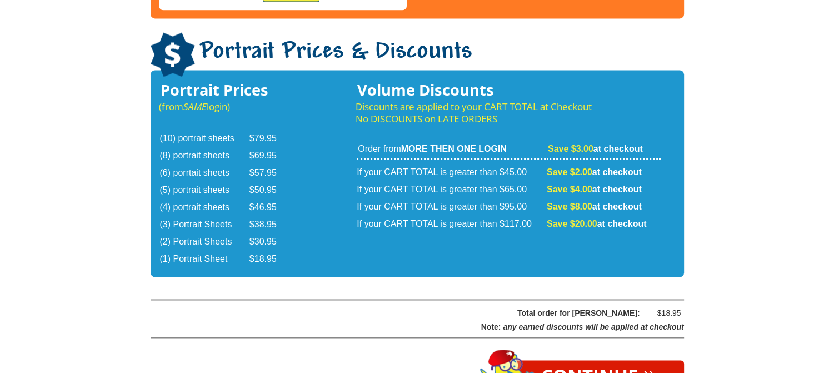
scroll to position [1944, 0]
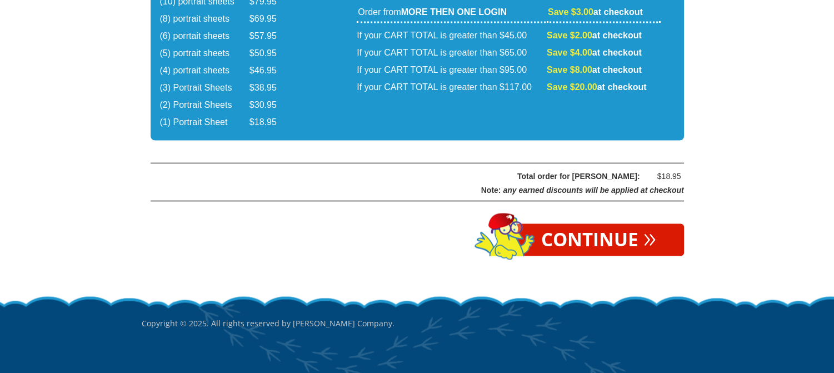
click at [633, 190] on div at bounding box center [417, 210] width 533 height 112
click at [629, 223] on link "Continue »" at bounding box center [598, 239] width 171 height 32
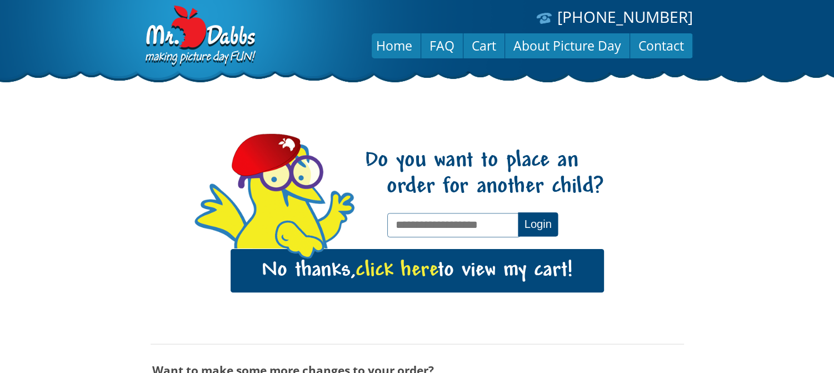
click at [422, 271] on span "click here" at bounding box center [397, 270] width 82 height 23
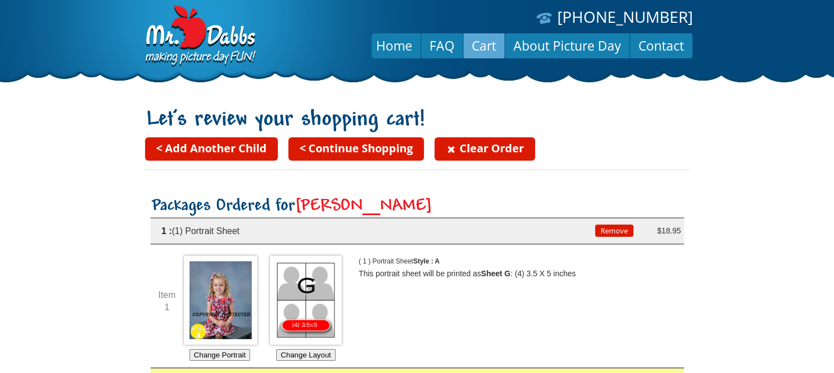
click at [364, 139] on link "< Continue Shopping" at bounding box center [356, 148] width 136 height 23
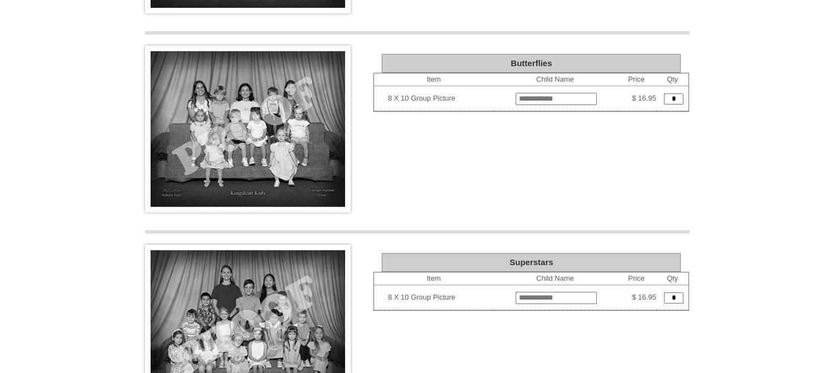
scroll to position [389, 0]
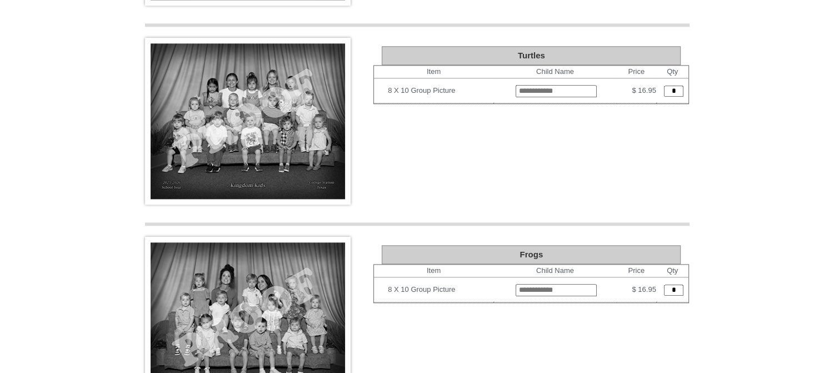
scroll to position [1624, 0]
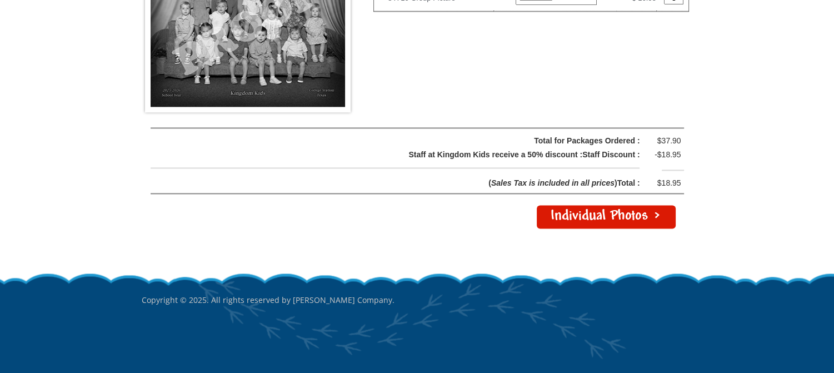
click at [638, 207] on link "Individual Photos >" at bounding box center [606, 216] width 139 height 23
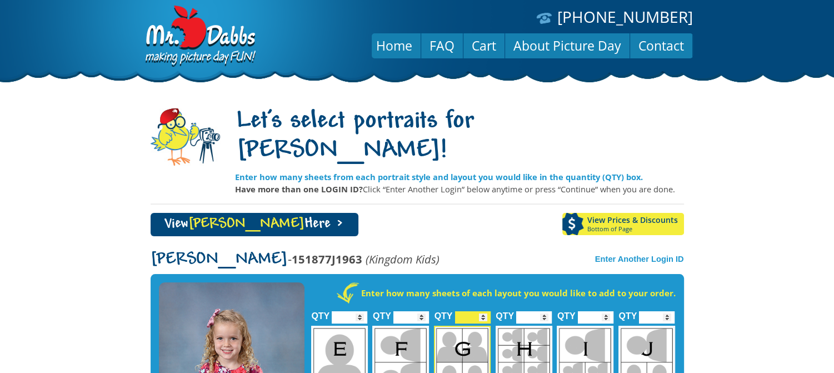
click at [249, 213] on link "View Annie Here >" at bounding box center [255, 224] width 208 height 23
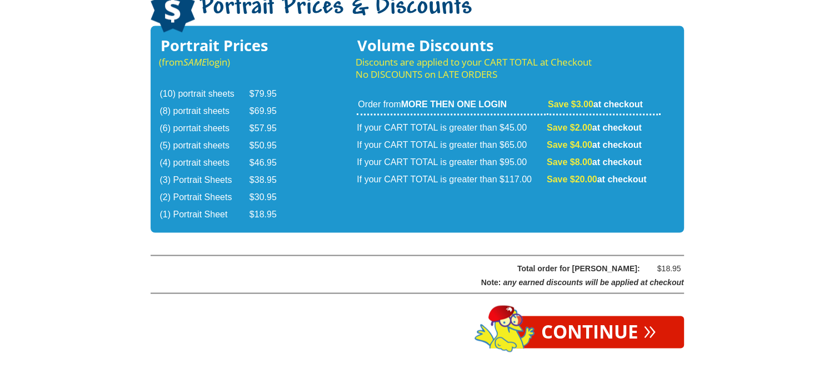
scroll to position [1944, 0]
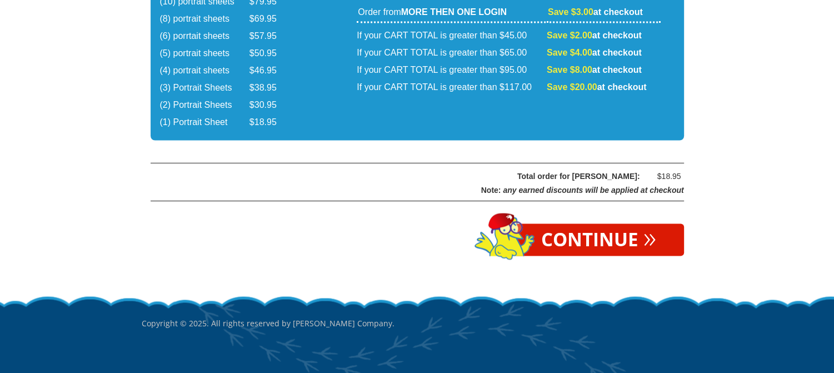
click at [617, 223] on link "Continue »" at bounding box center [598, 239] width 171 height 32
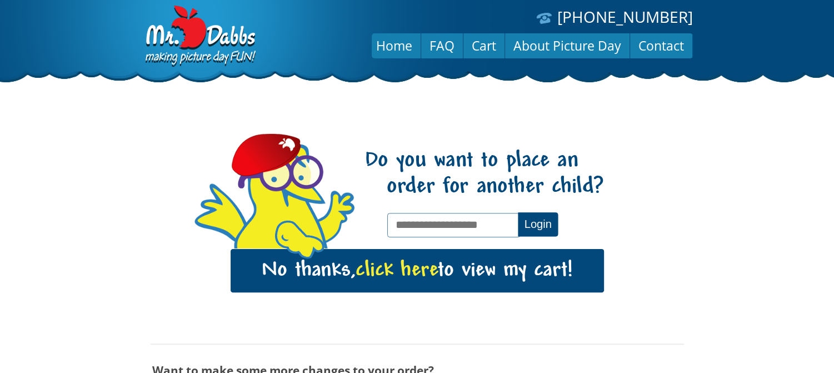
click at [544, 280] on link "No thanks, click here to view my cart!" at bounding box center [417, 270] width 373 height 43
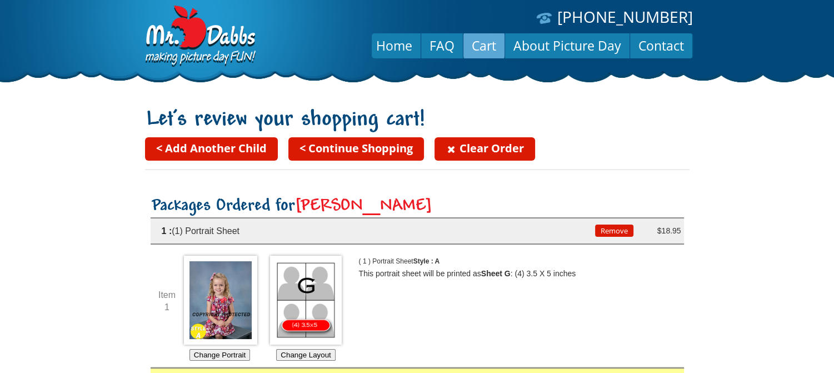
click at [362, 151] on link "< Continue Shopping" at bounding box center [356, 148] width 136 height 23
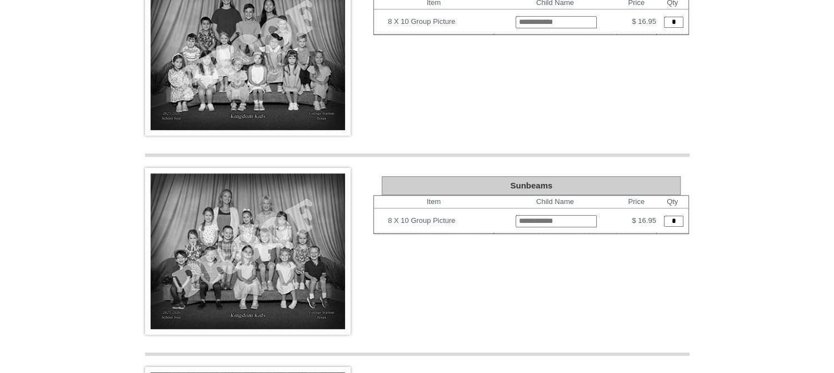
scroll to position [611, 0]
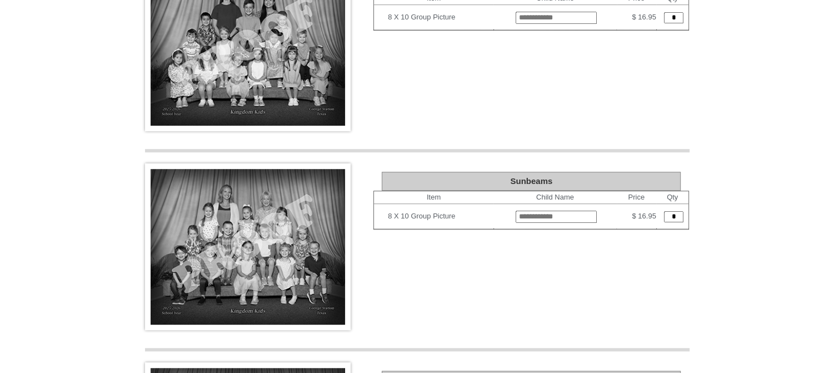
click at [517, 211] on input "text" at bounding box center [556, 217] width 81 height 12
type input "**********"
type input "*"
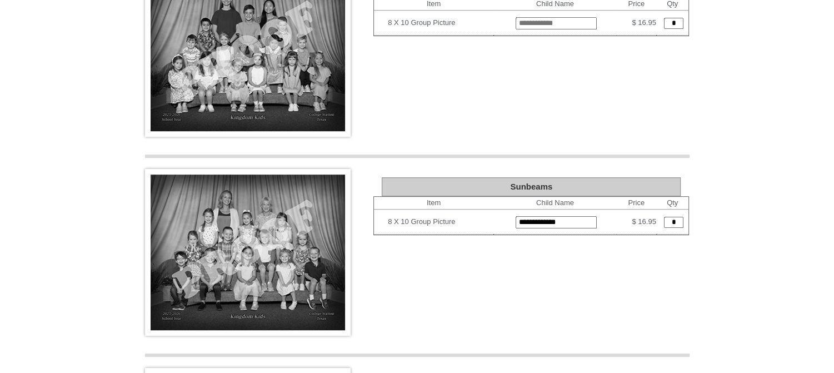
scroll to position [624, 0]
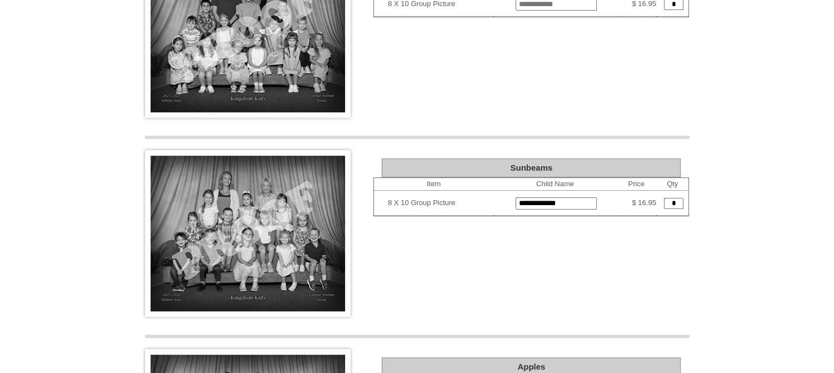
click at [664, 198] on input "*" at bounding box center [673, 203] width 19 height 11
click at [672, 193] on td "*" at bounding box center [672, 203] width 33 height 25
click at [669, 198] on input "*" at bounding box center [673, 203] width 19 height 11
type input "*"
click at [672, 199] on input "*" at bounding box center [673, 203] width 19 height 11
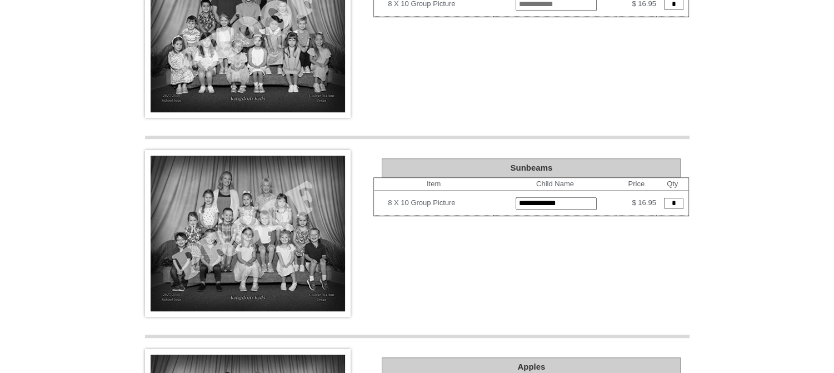
type input "*"
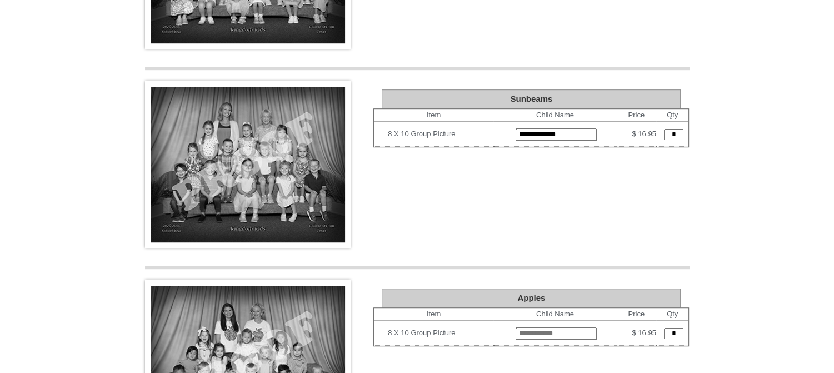
scroll to position [1624, 0]
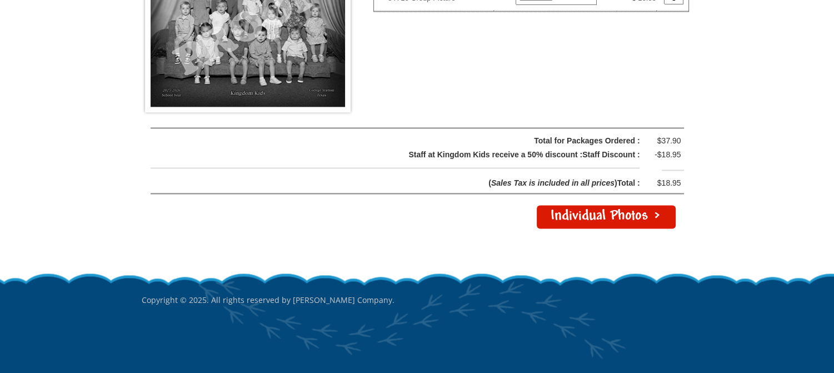
click at [608, 218] on link "Individual Photos >" at bounding box center [606, 216] width 139 height 23
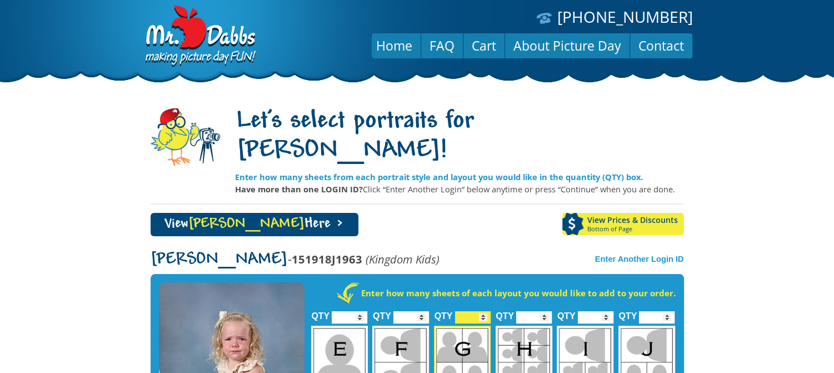
click at [251, 213] on link "View [PERSON_NAME] Here >" at bounding box center [255, 224] width 208 height 23
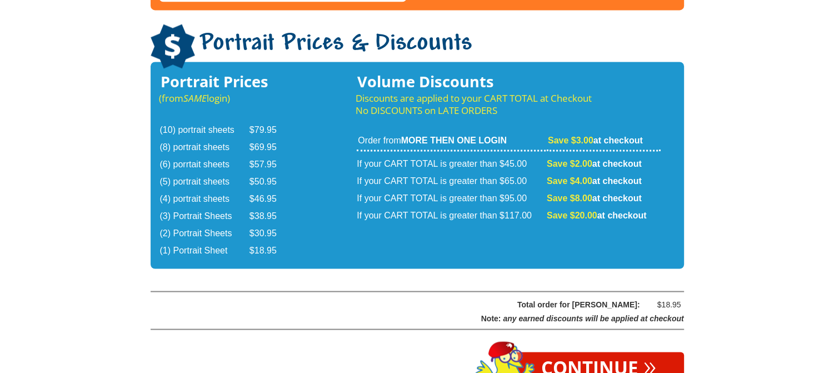
scroll to position [1944, 0]
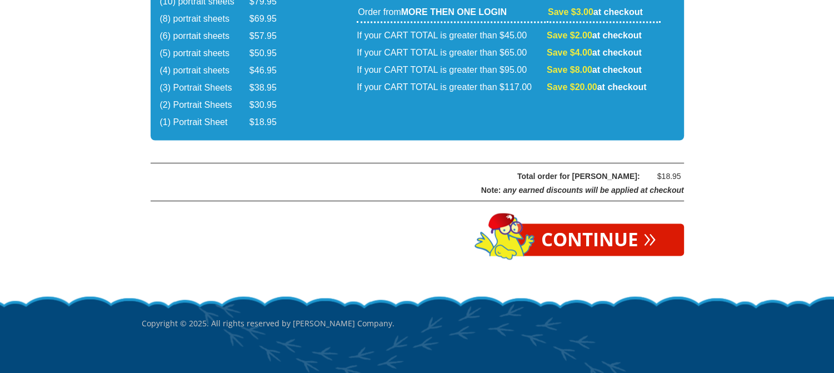
click at [647, 230] on span "»" at bounding box center [649, 236] width 13 height 12
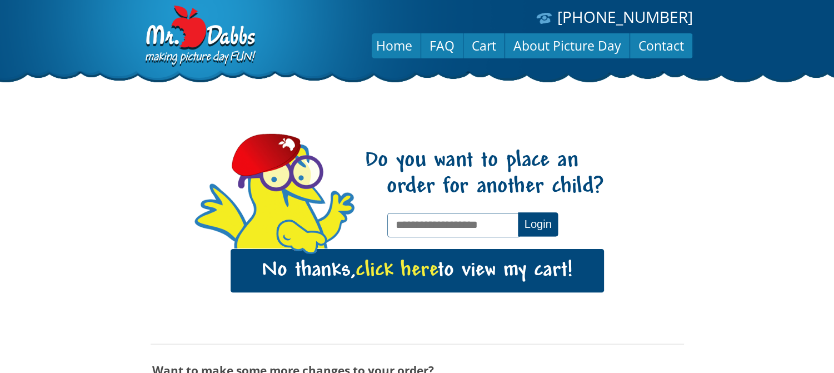
scroll to position [186, 0]
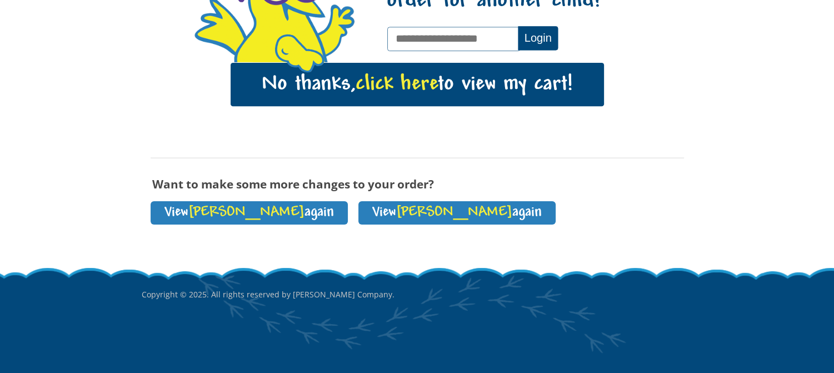
click at [568, 79] on link "No thanks, click here to view my cart!" at bounding box center [417, 84] width 373 height 43
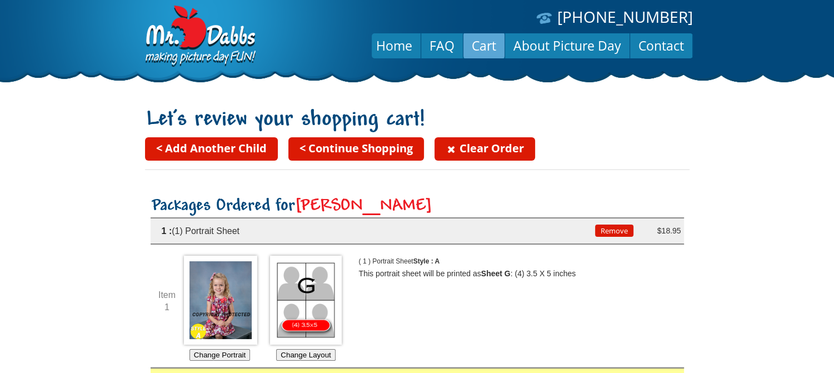
click at [516, 145] on link "Clear Order" at bounding box center [484, 148] width 101 height 23
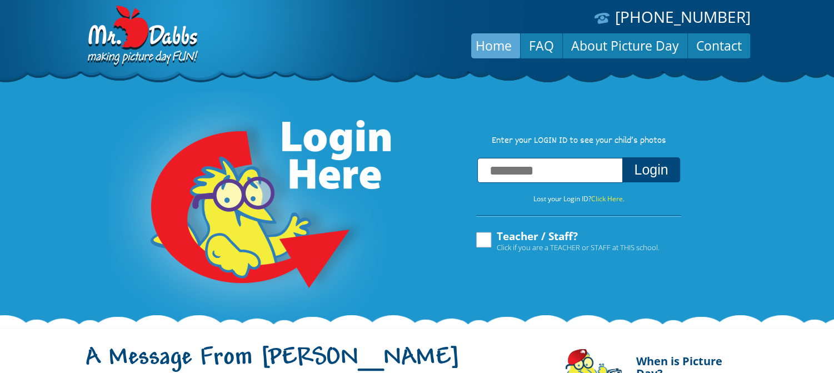
click at [546, 170] on input "text" at bounding box center [550, 170] width 146 height 25
click at [484, 246] on label "Teacher / Staff? Click if you are a TEACHER or STAFF at THIS school." at bounding box center [566, 241] width 185 height 21
click at [516, 162] on input "text" at bounding box center [550, 170] width 146 height 25
type input "**********"
click at [653, 168] on button "Login" at bounding box center [650, 169] width 57 height 25
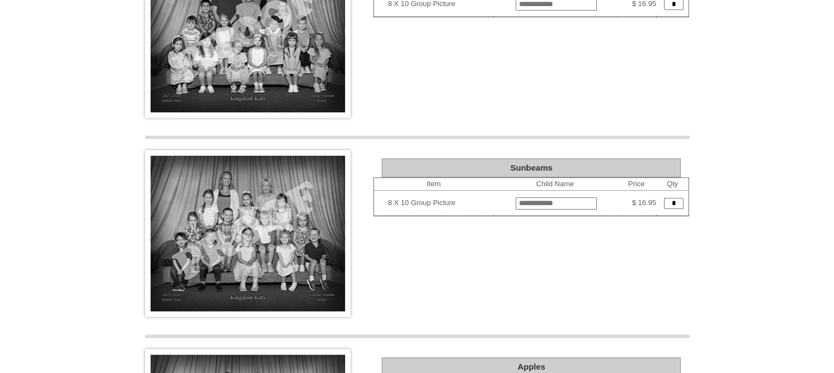
scroll to position [667, 0]
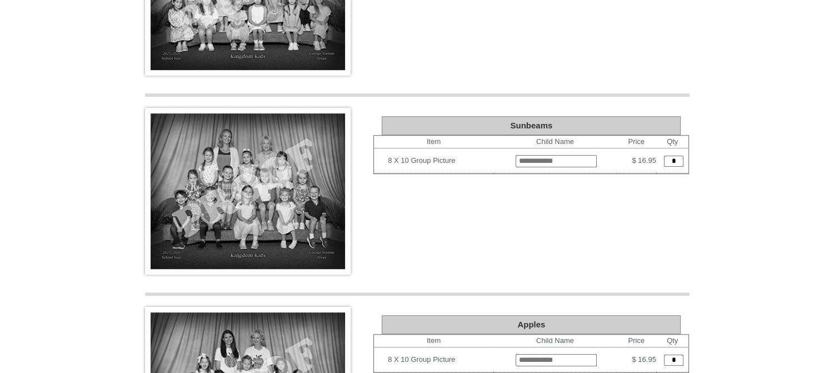
click at [550, 160] on input "text" at bounding box center [556, 161] width 81 height 12
type input "**********"
type input "*"
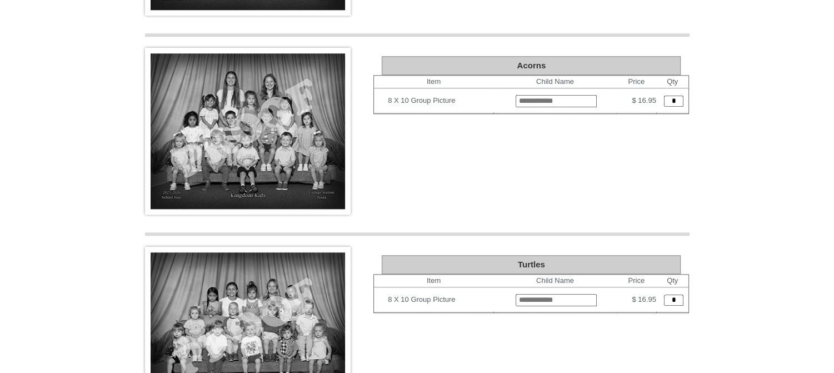
scroll to position [791, 0]
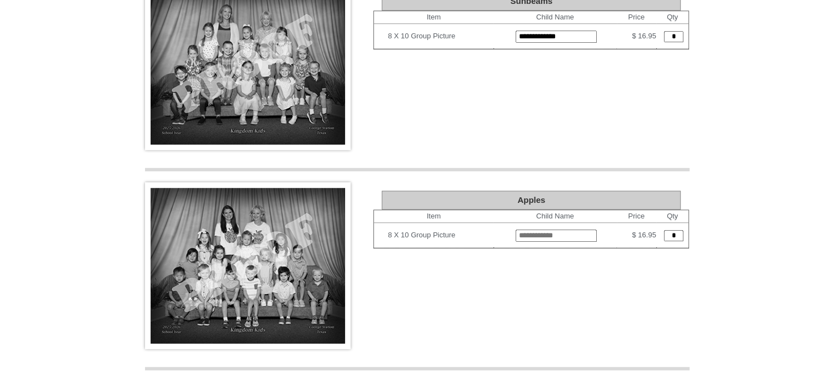
click at [678, 34] on input "*" at bounding box center [673, 36] width 19 height 11
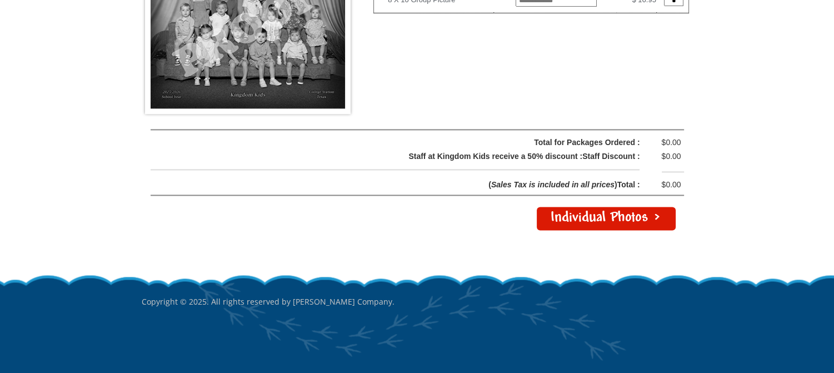
scroll to position [1624, 0]
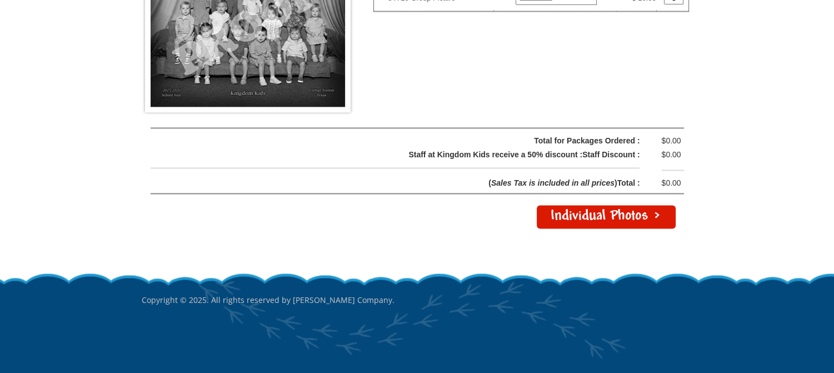
click at [620, 207] on link "Individual Photos >" at bounding box center [606, 216] width 139 height 23
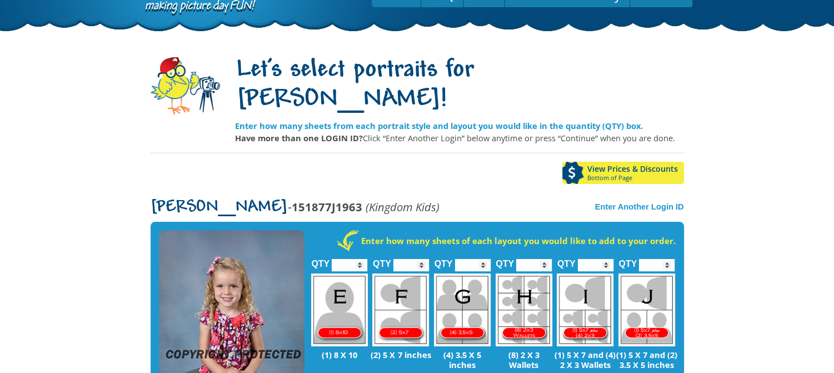
scroll to position [111, 0]
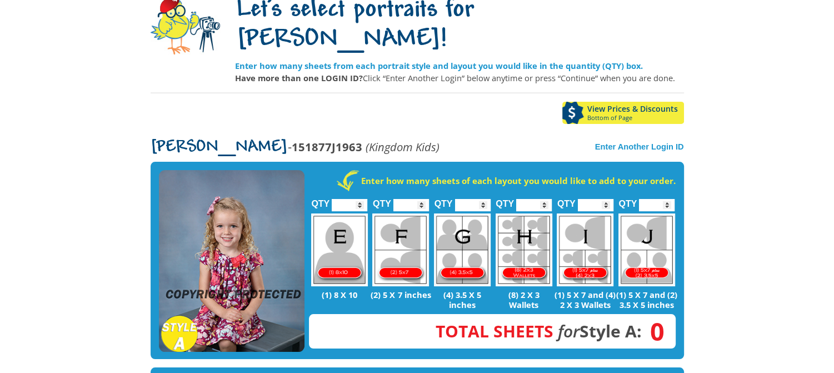
type input "*"
click at [486, 199] on input "*" at bounding box center [473, 205] width 36 height 12
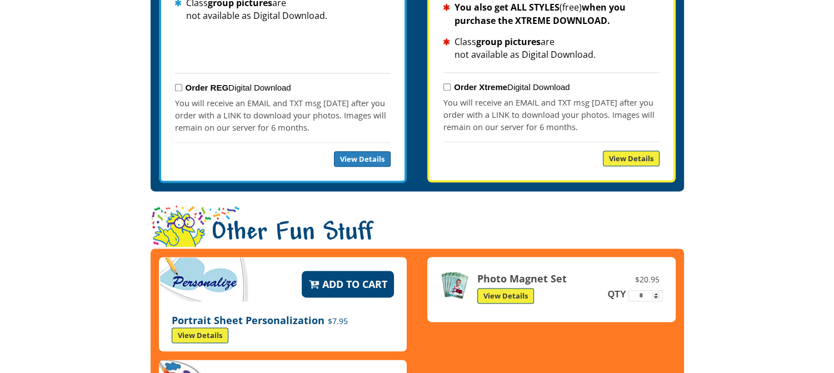
scroll to position [1943, 0]
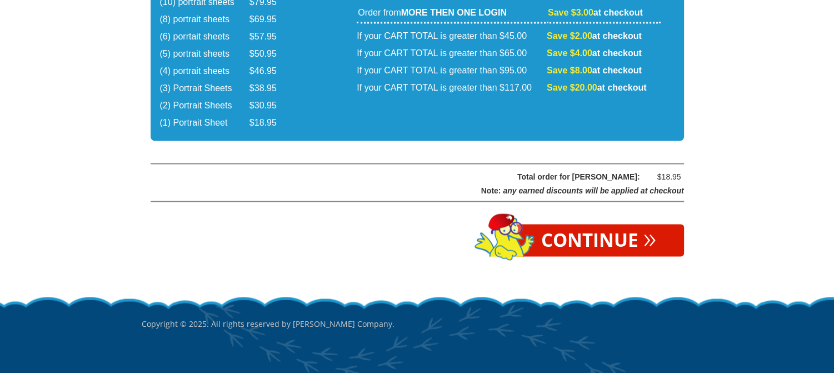
click at [610, 224] on link "Continue »" at bounding box center [598, 240] width 171 height 32
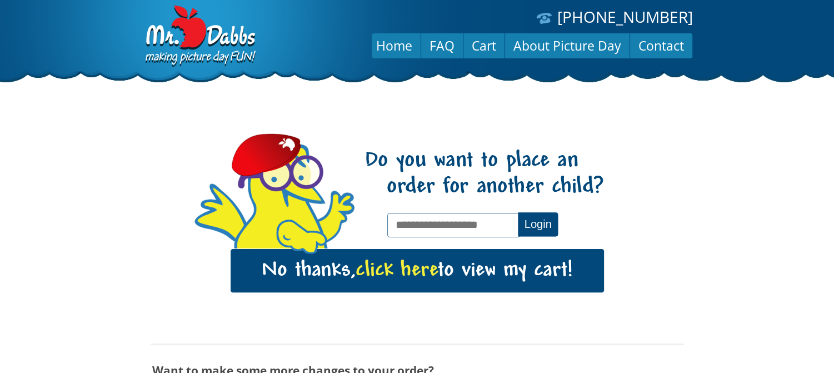
scroll to position [111, 0]
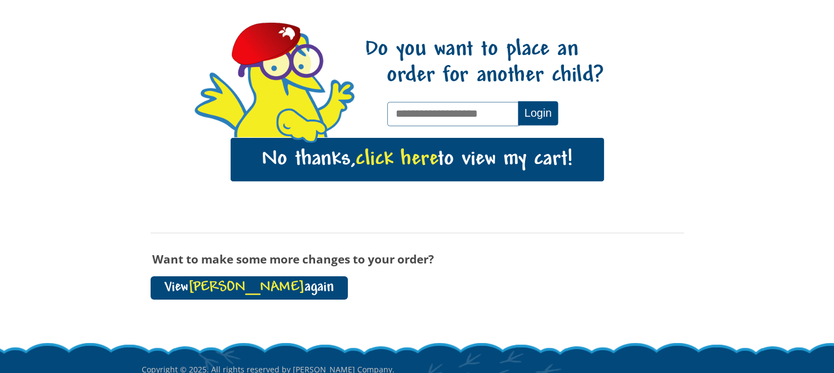
click at [247, 285] on link "View Ellie again" at bounding box center [249, 287] width 197 height 23
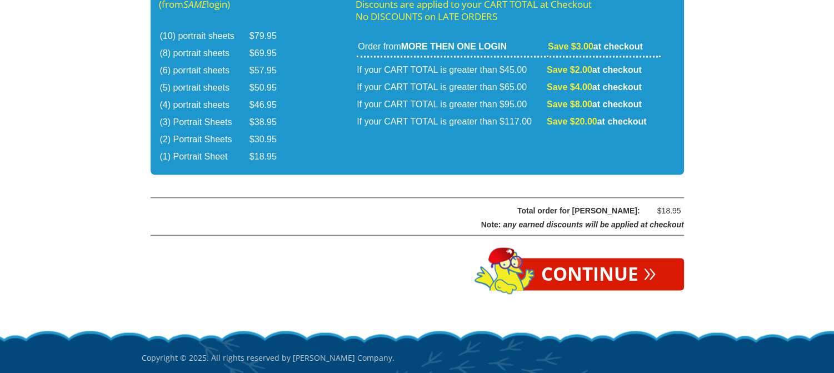
scroll to position [1943, 0]
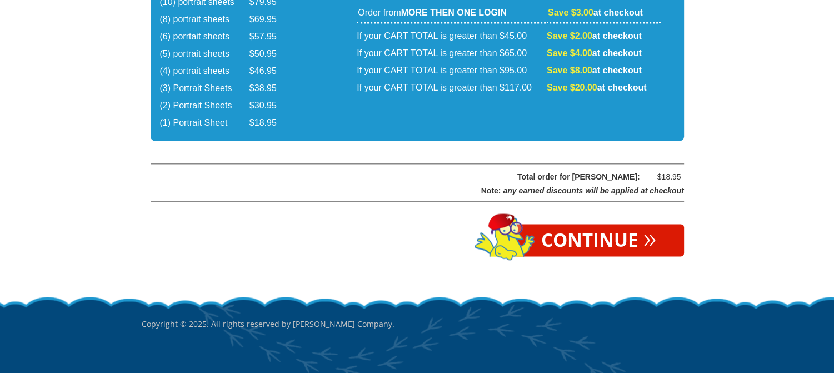
click at [640, 224] on link "Continue »" at bounding box center [598, 240] width 171 height 32
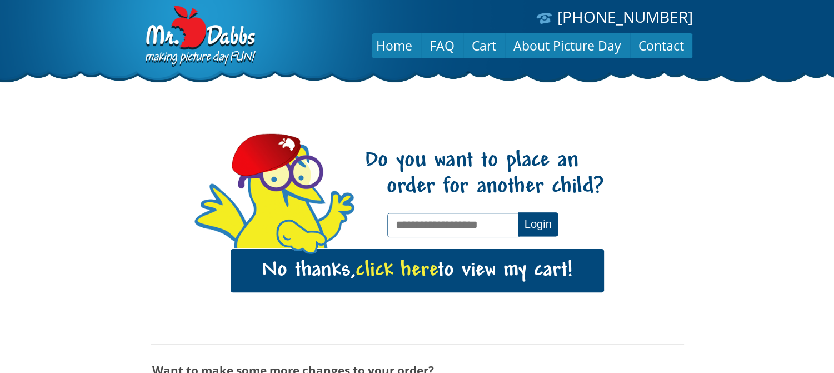
click at [443, 224] on input "text" at bounding box center [453, 225] width 133 height 24
type input "**********"
click at [530, 219] on button "Login" at bounding box center [538, 224] width 40 height 24
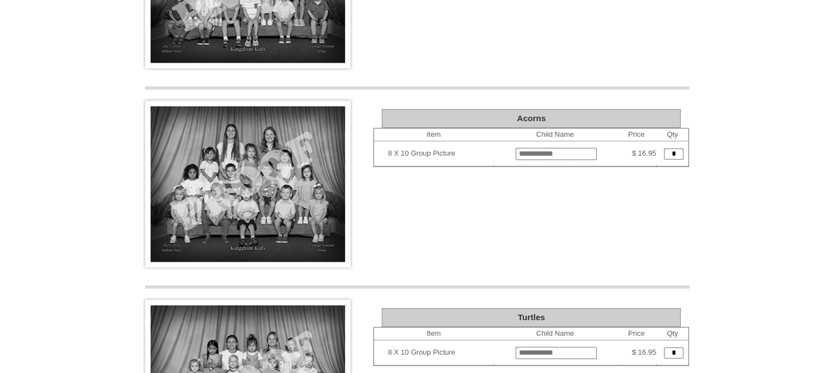
scroll to position [1222, 0]
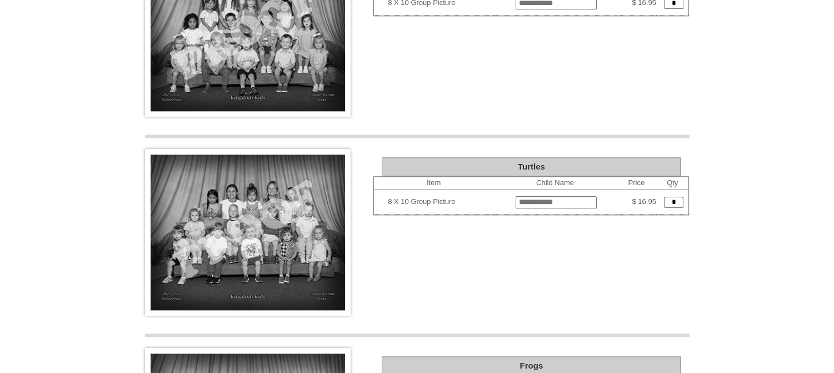
click at [522, 198] on input "text" at bounding box center [556, 202] width 81 height 12
type input "**********"
type input "*"
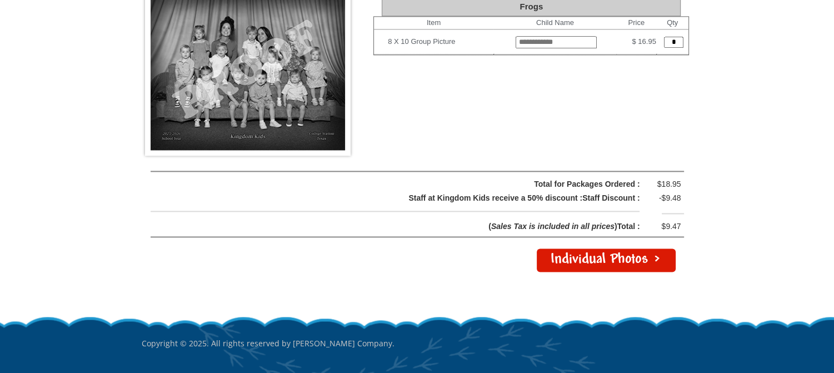
scroll to position [1596, 0]
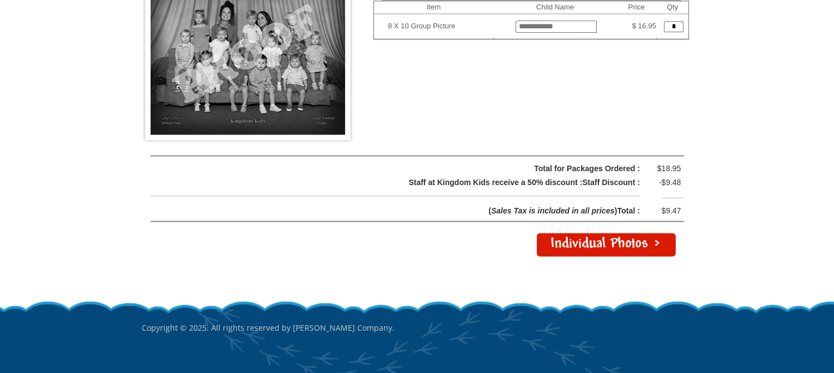
click at [578, 233] on link "Individual Photos >" at bounding box center [606, 244] width 139 height 23
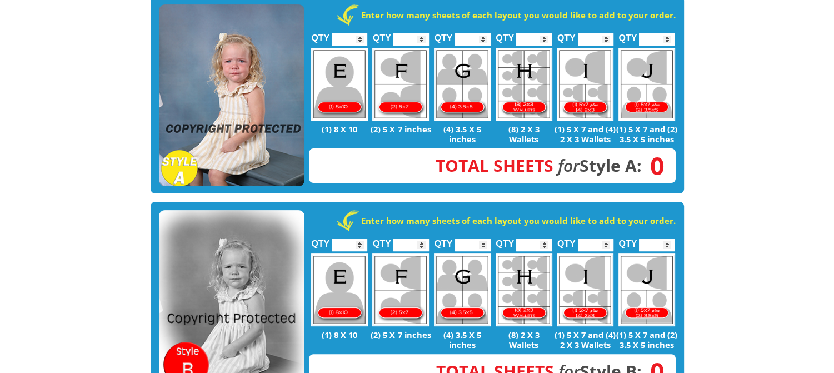
scroll to position [56, 0]
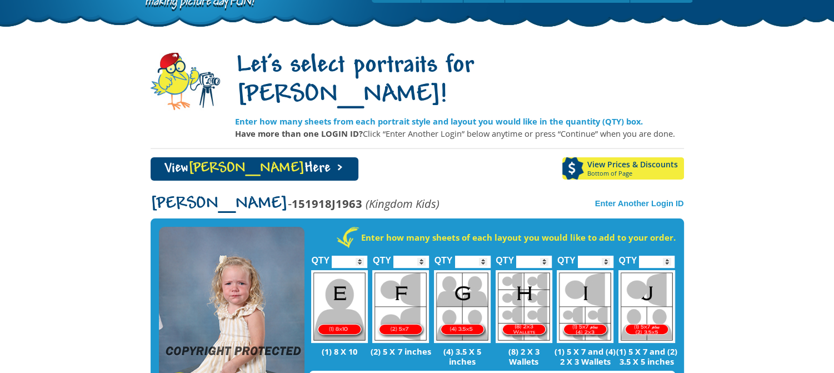
type input "*"
click at [484, 256] on input "*" at bounding box center [473, 262] width 36 height 12
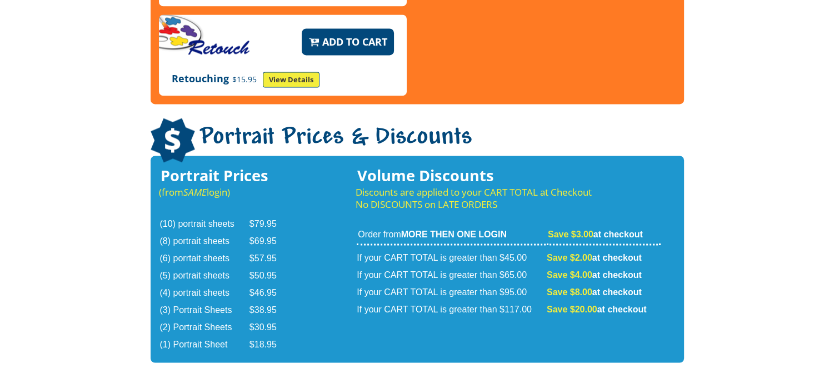
scroll to position [1944, 0]
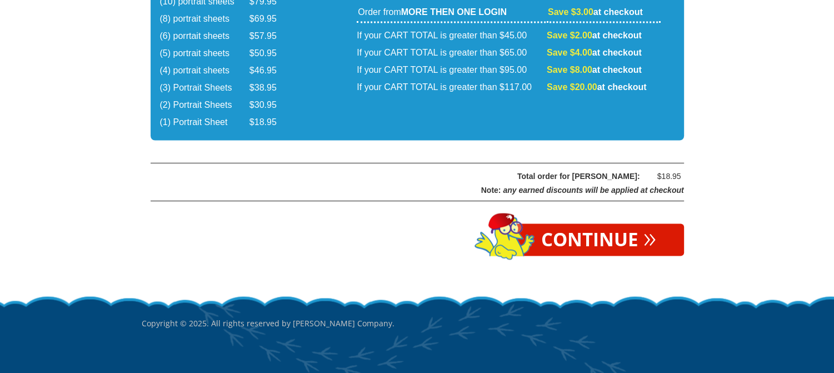
click at [593, 223] on link "Continue »" at bounding box center [598, 239] width 171 height 32
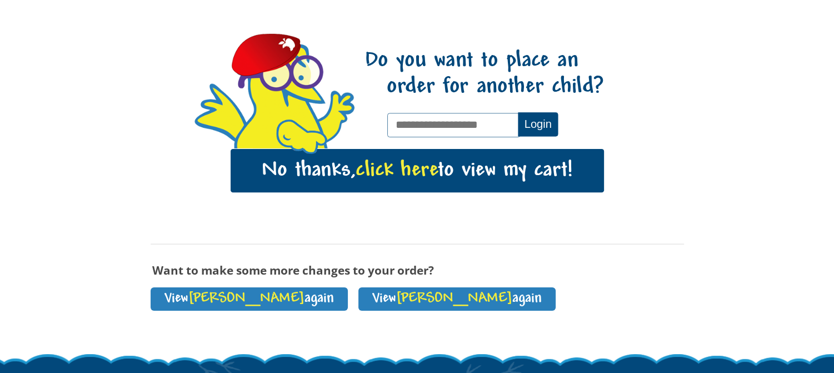
scroll to position [167, 0]
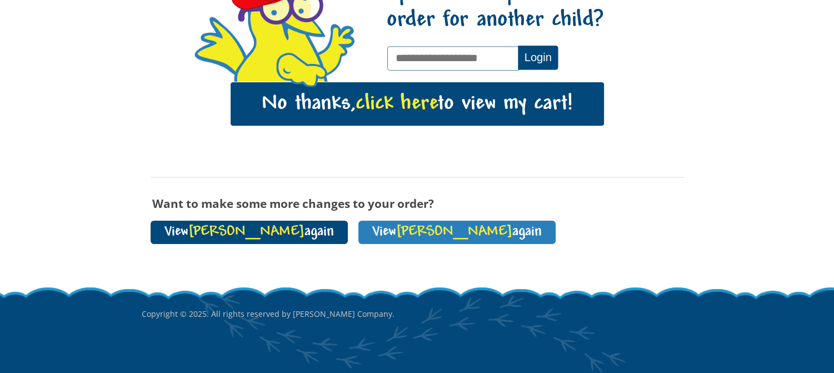
click at [235, 233] on link "View [PERSON_NAME] again" at bounding box center [249, 232] width 197 height 23
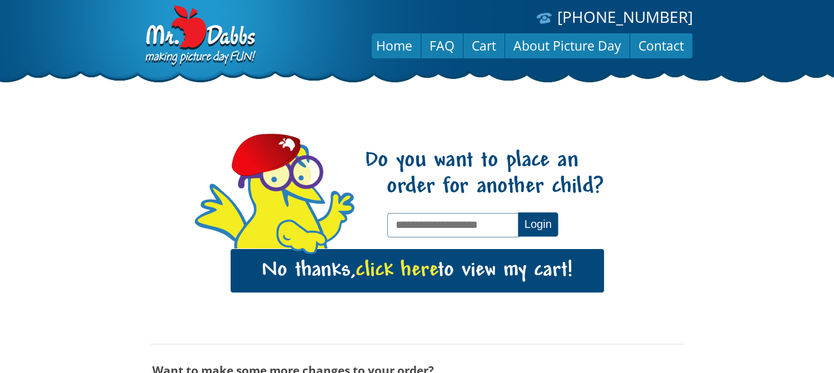
scroll to position [111, 0]
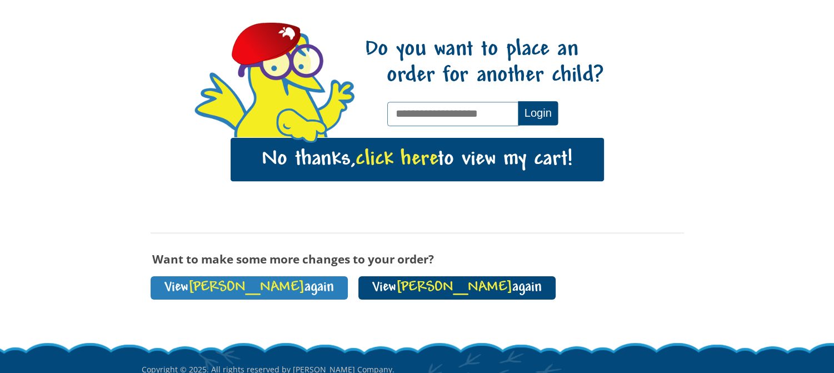
click at [396, 282] on span "[PERSON_NAME]" at bounding box center [454, 287] width 116 height 15
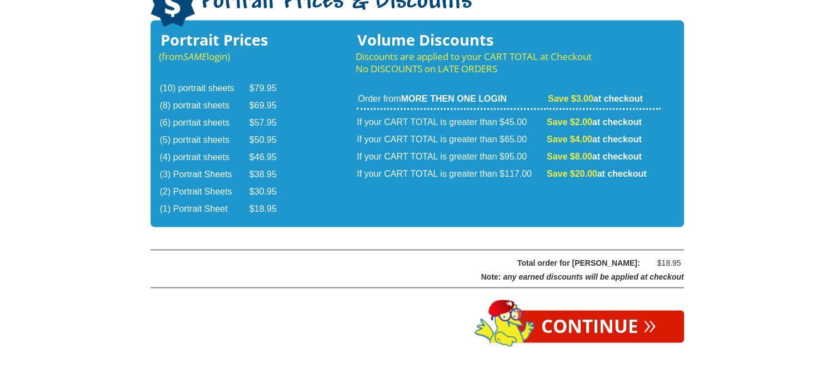
scroll to position [1944, 0]
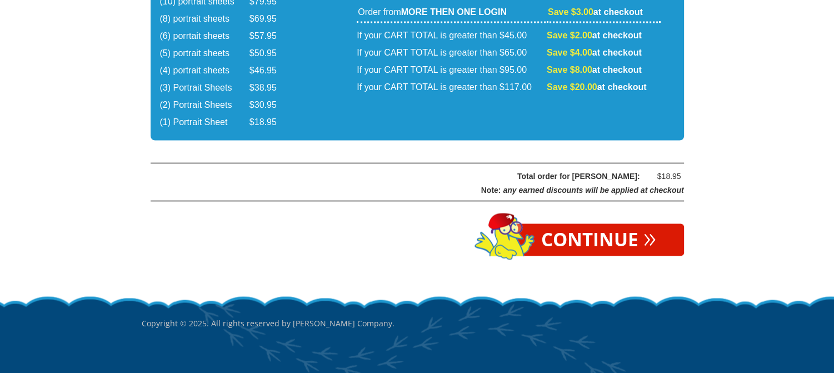
click at [615, 223] on link "Continue »" at bounding box center [598, 239] width 171 height 32
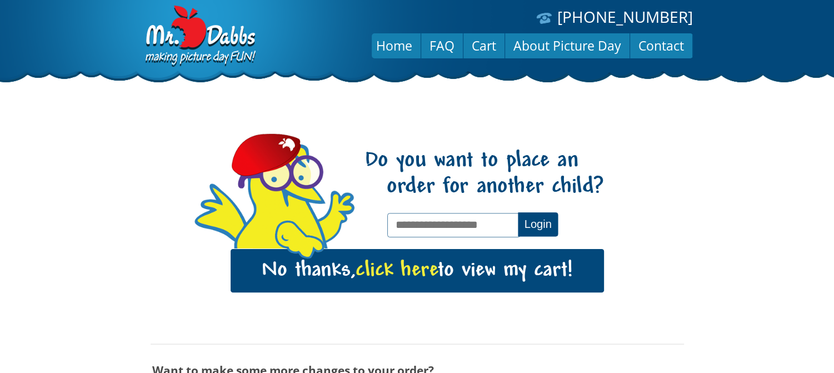
click at [422, 271] on span "click here" at bounding box center [397, 270] width 82 height 23
